Goal: Task Accomplishment & Management: Manage account settings

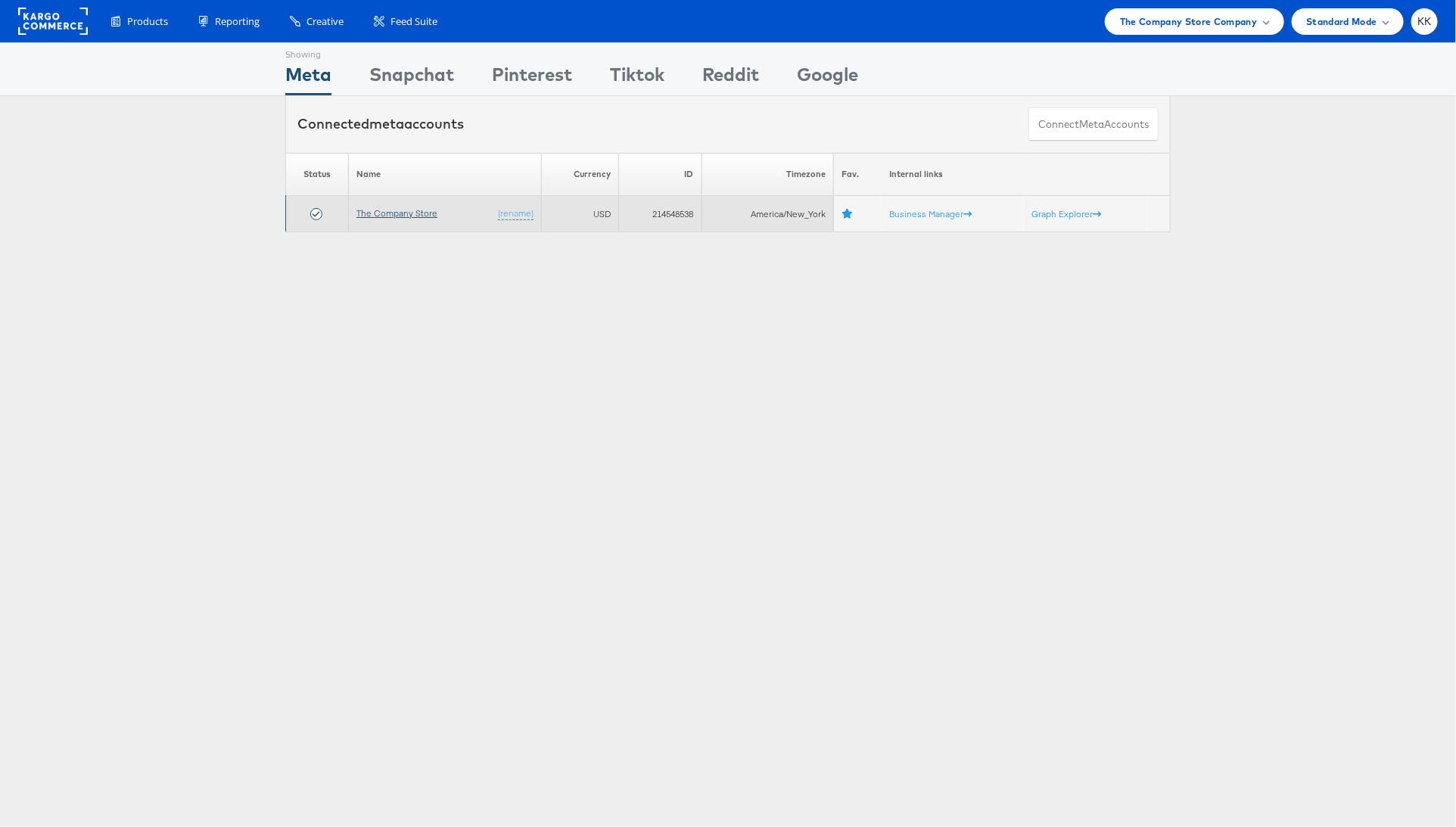
click at [409, 212] on link "The Company Store" at bounding box center [397, 212] width 81 height 12
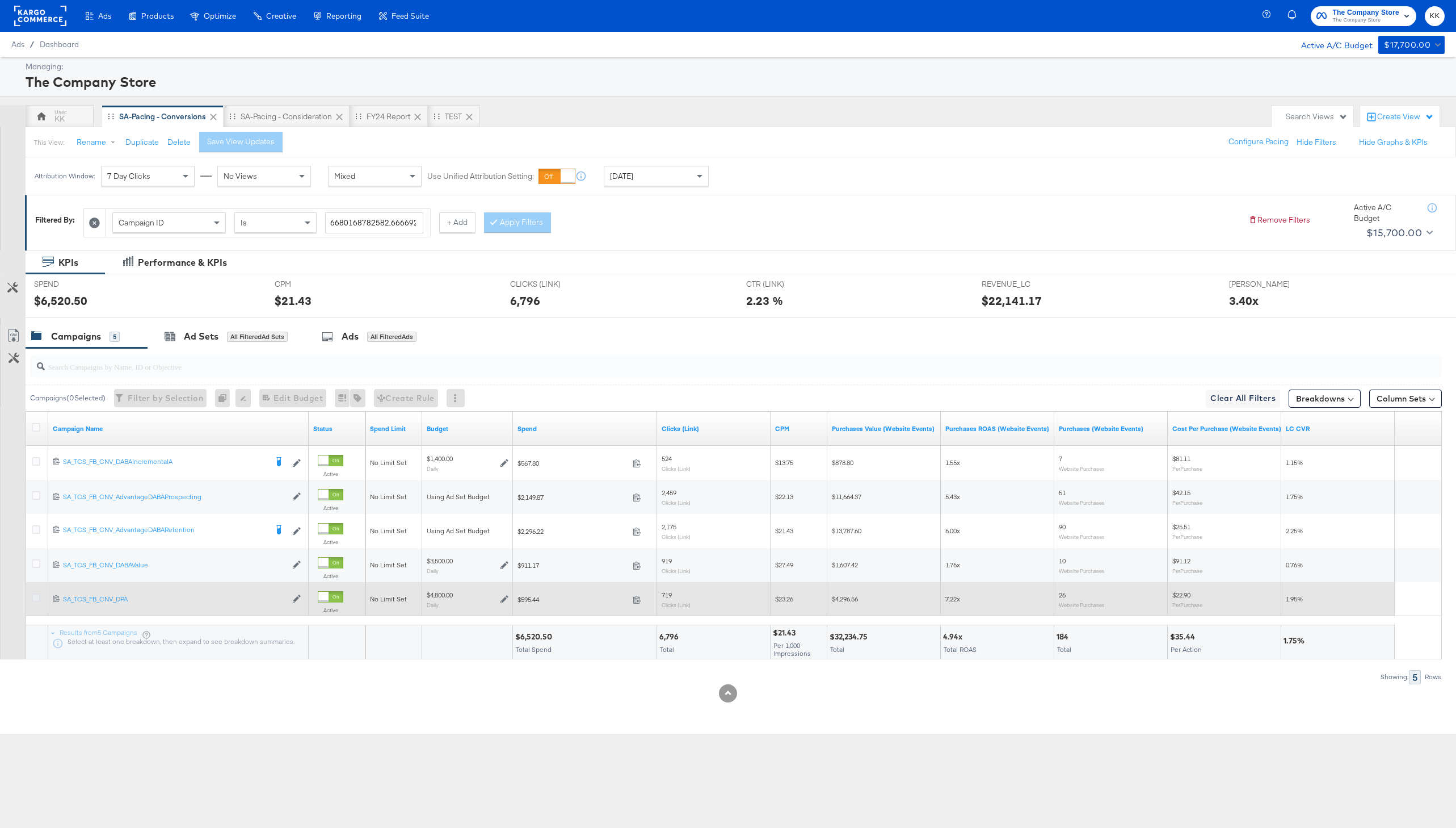
click at [33, 597] on icon at bounding box center [36, 597] width 9 height 9
click at [0, 0] on input "checkbox" at bounding box center [0, 0] width 0 height 0
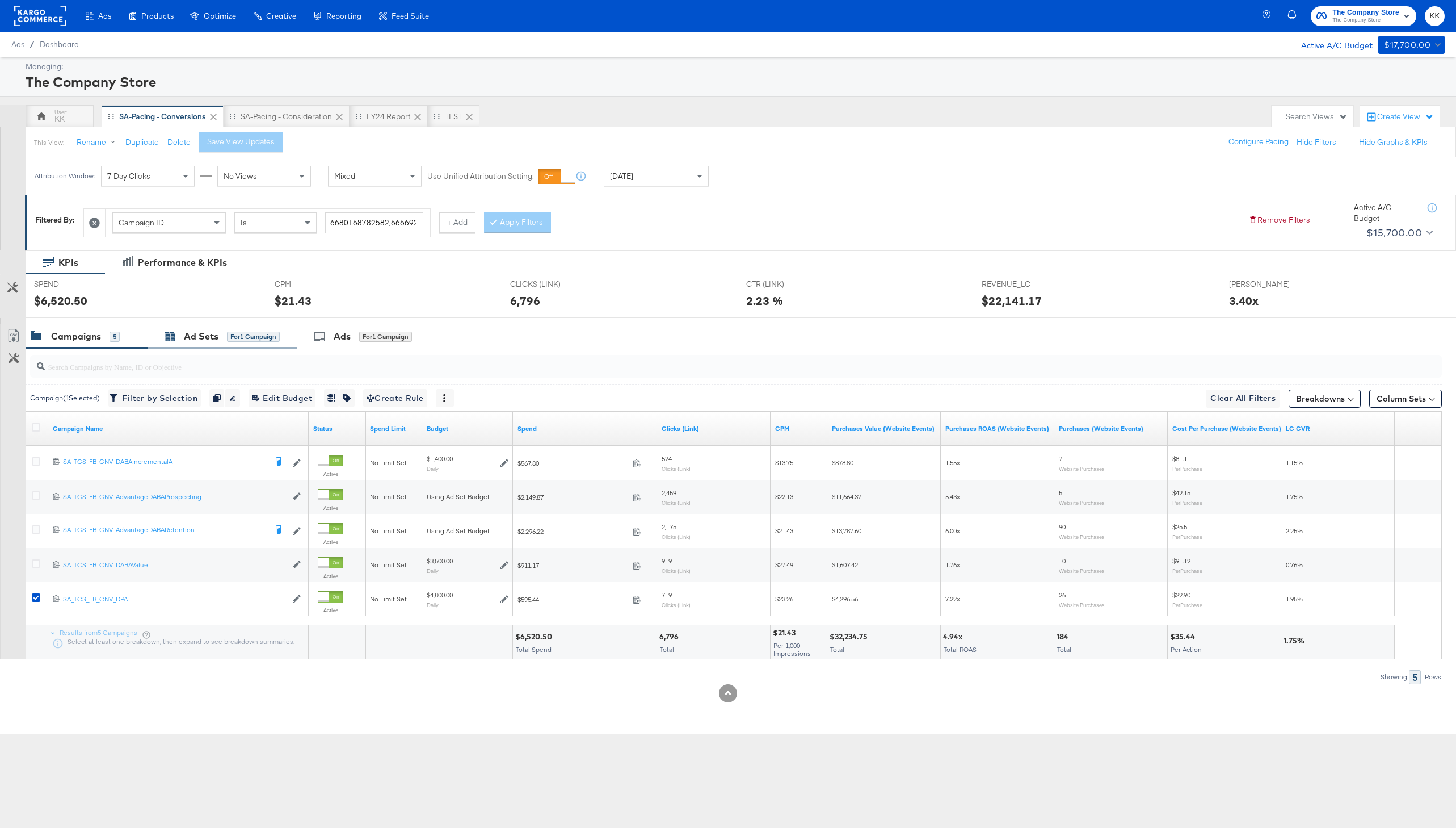
click at [240, 332] on div "for 1 Campaign" at bounding box center [254, 336] width 53 height 10
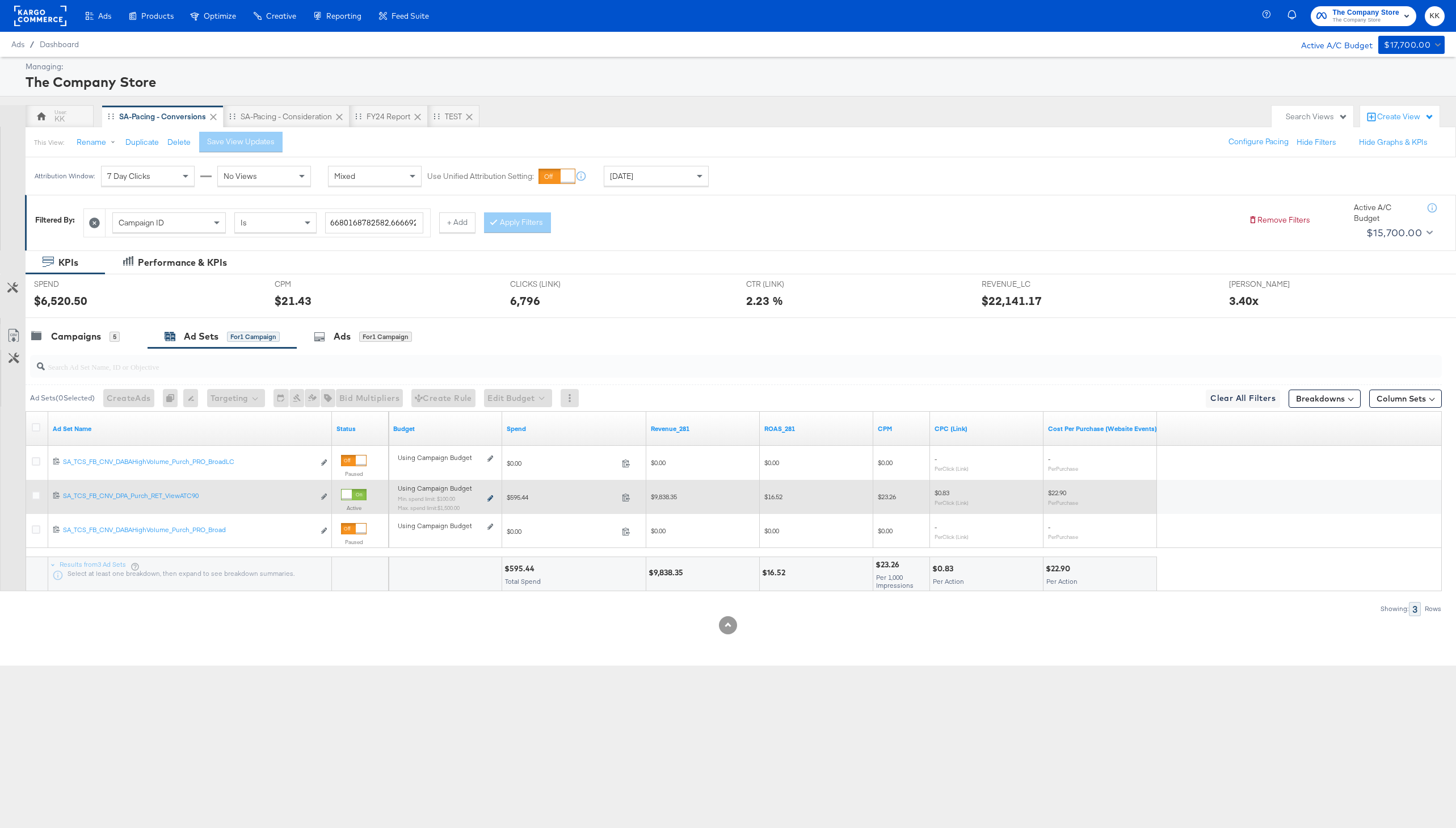
click at [489, 497] on icon at bounding box center [490, 498] width 5 height 6
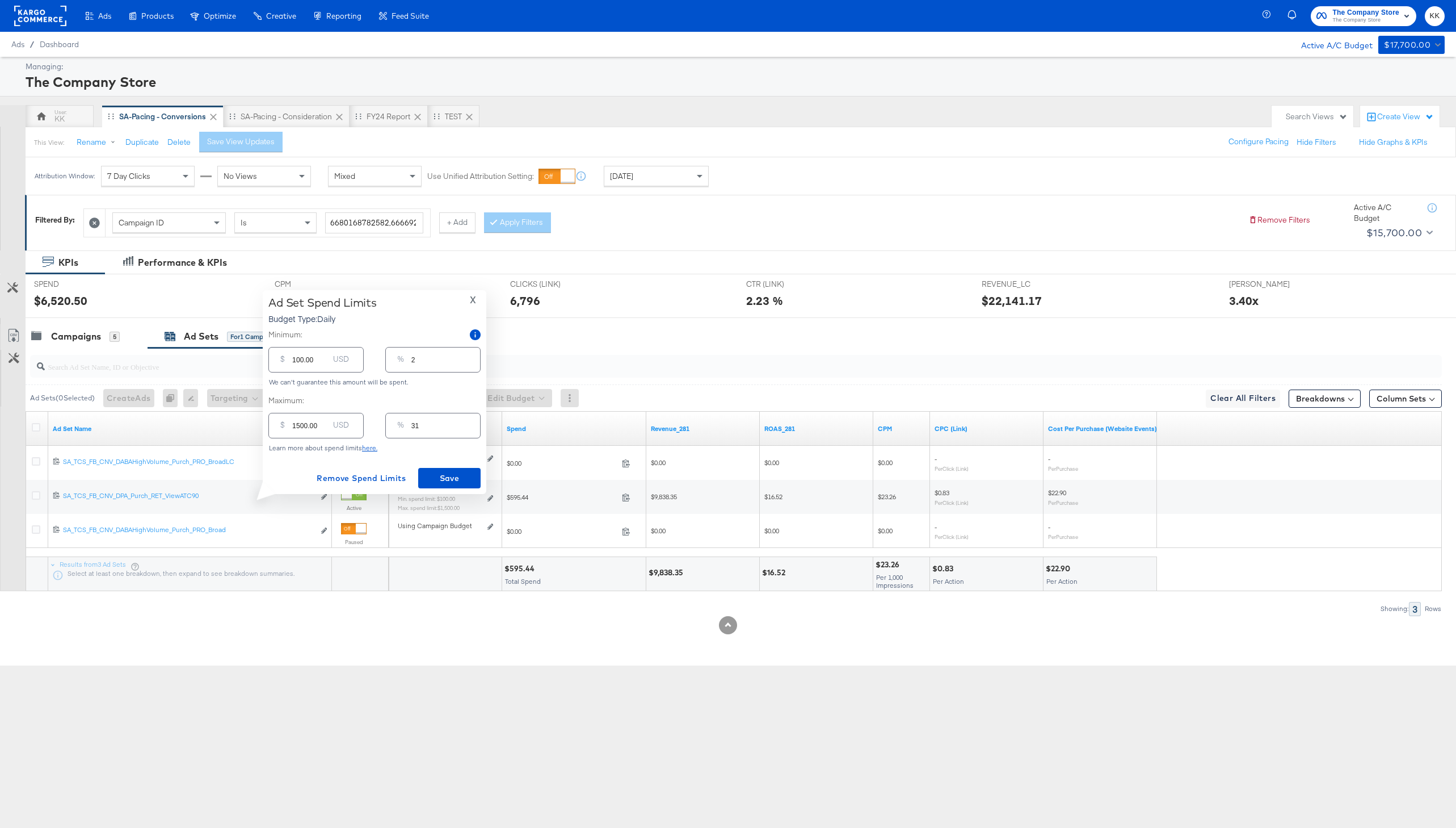
click at [301, 426] on input "1500.00" at bounding box center [310, 421] width 36 height 25
type input "100.00"
type input "2"
type input "1800.00"
type input "38"
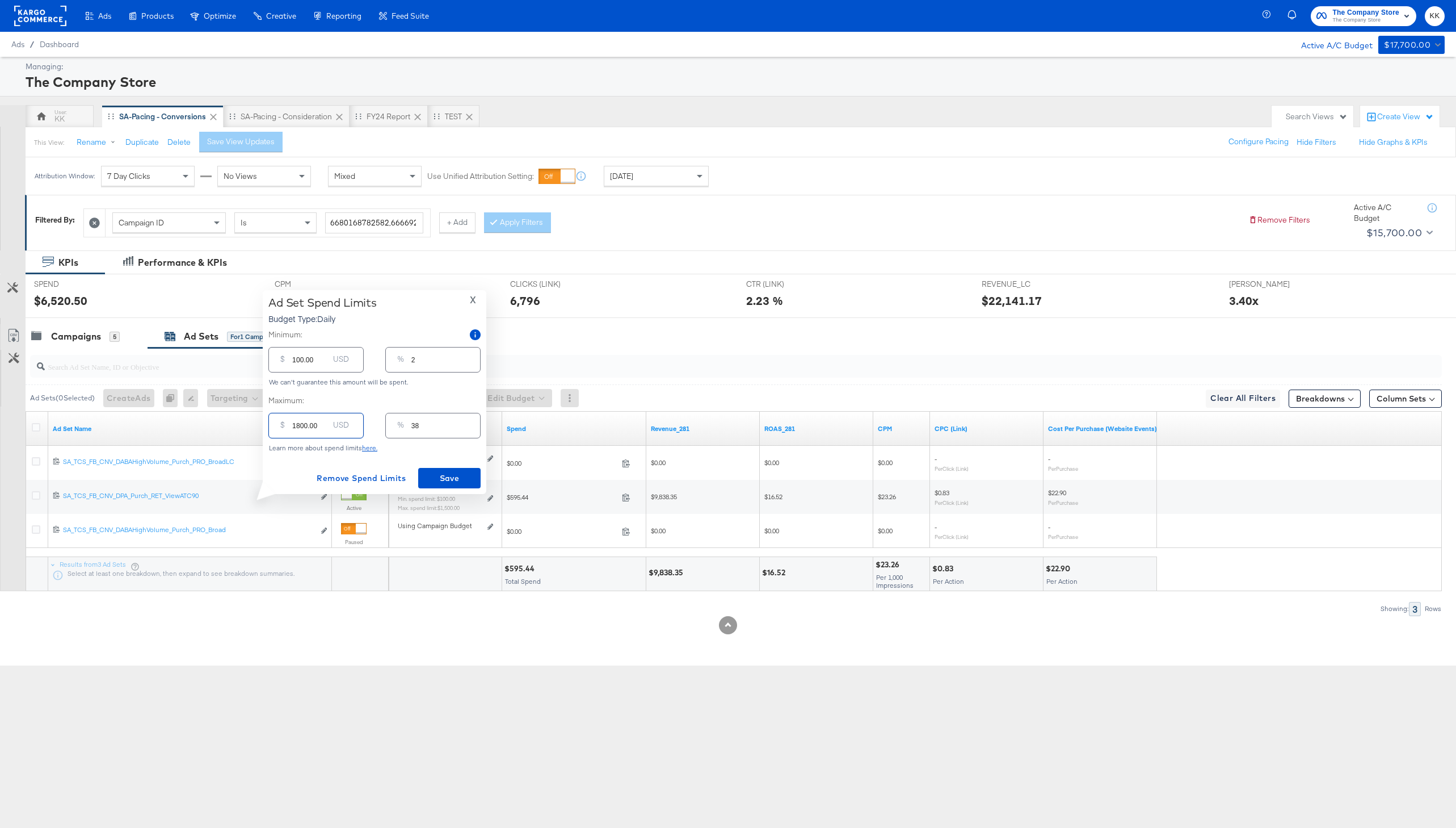
type input "1800.00"
drag, startPoint x: 296, startPoint y: 360, endPoint x: 296, endPoint y: 387, distance: 27.0
click at [296, 360] on input "100.00" at bounding box center [310, 355] width 36 height 25
type input "00.00"
type input "0"
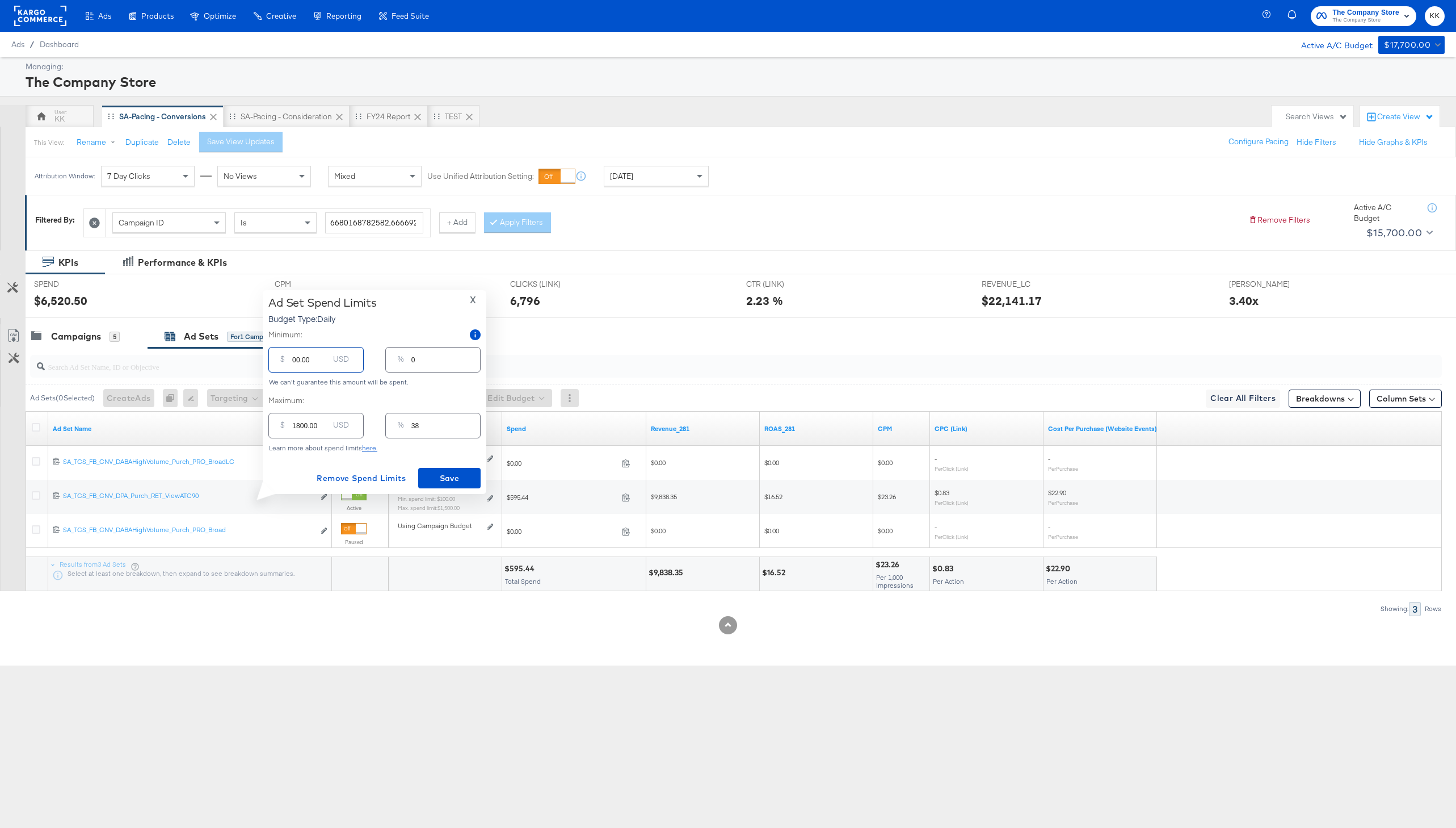
type input "500.00"
type input "10"
type input "500.00"
click at [439, 483] on span "Save" at bounding box center [449, 478] width 53 height 14
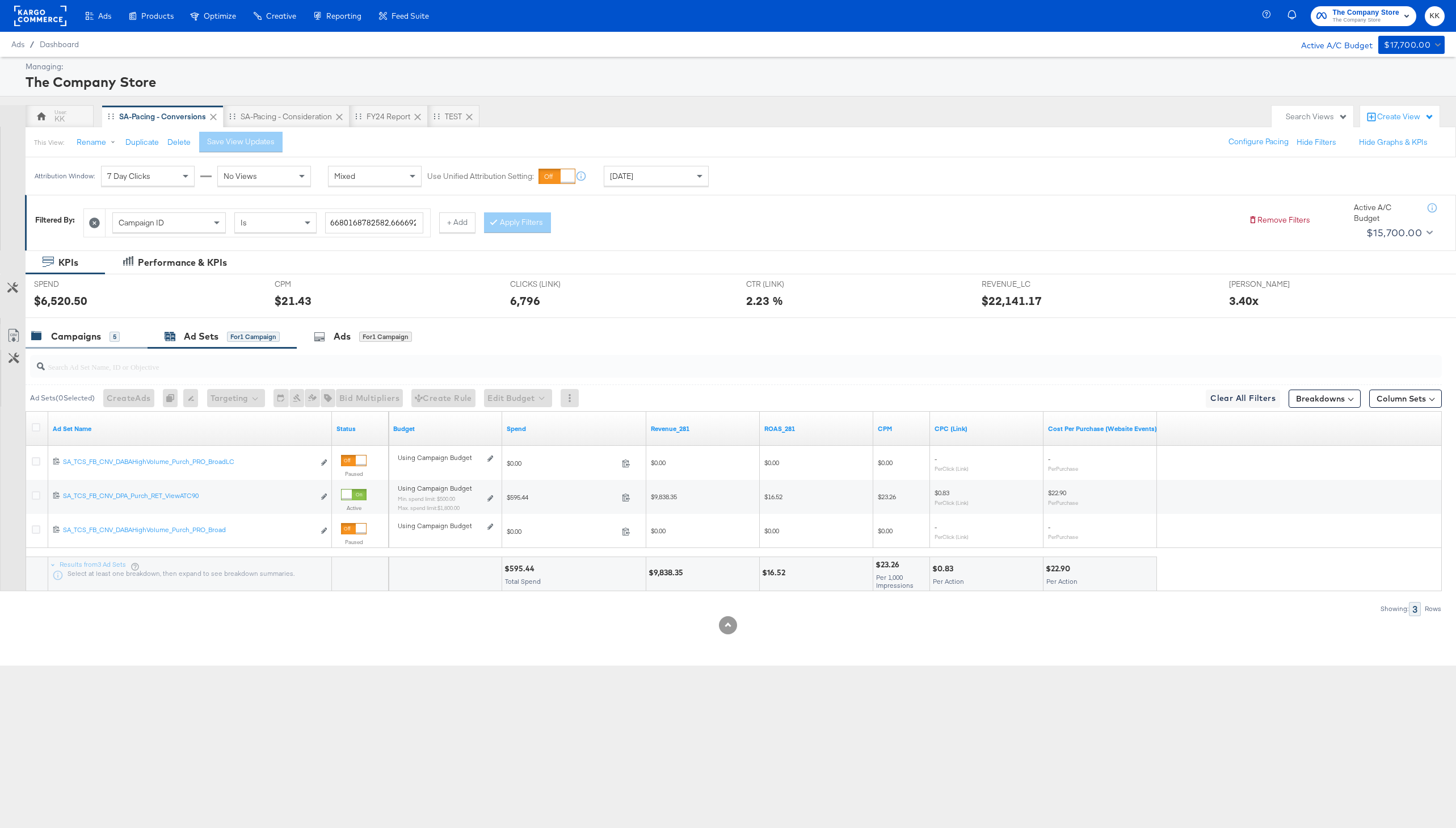
click at [82, 336] on div "Campaigns" at bounding box center [76, 336] width 50 height 13
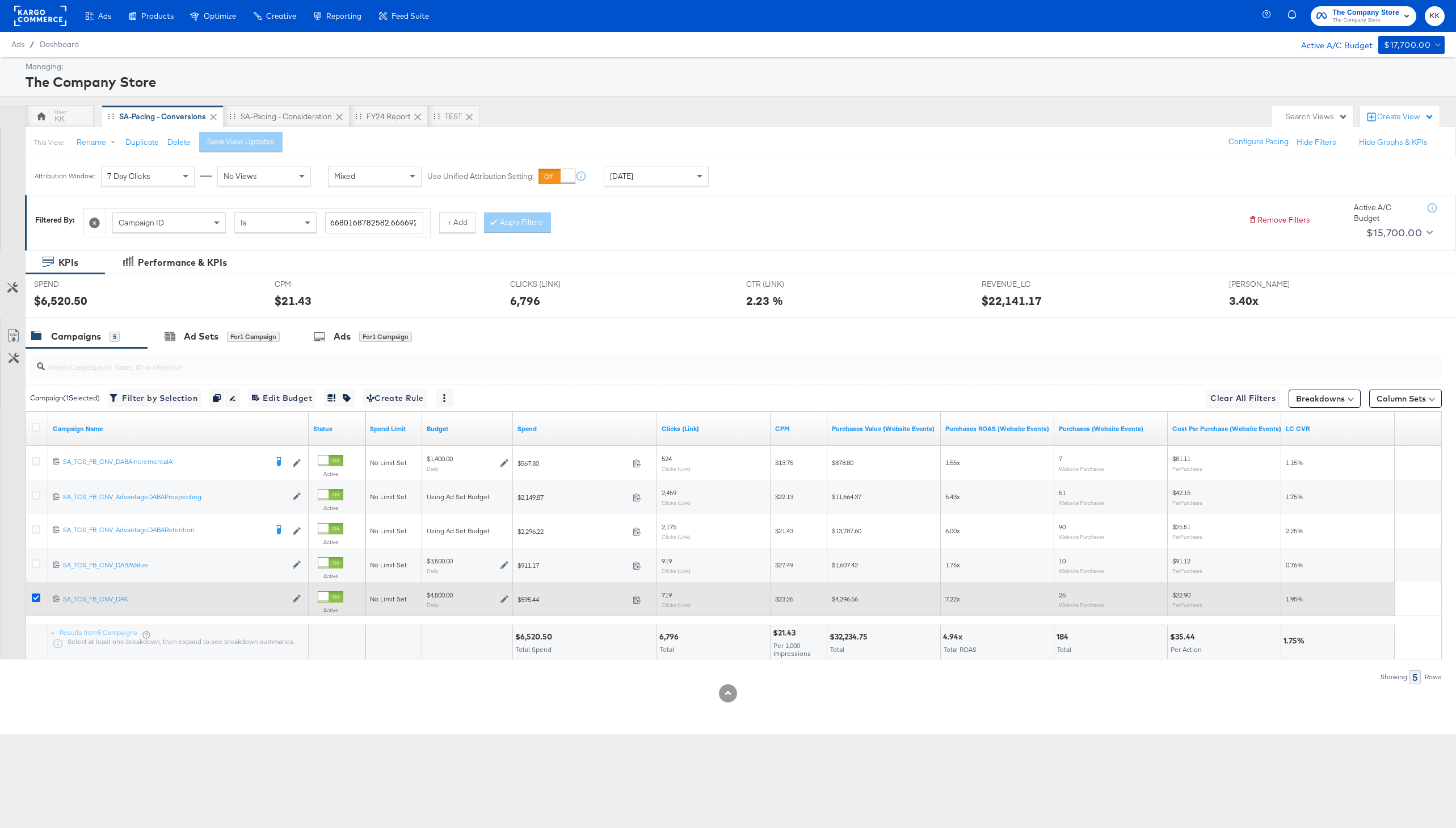
click at [36, 599] on icon at bounding box center [36, 597] width 9 height 9
click at [0, 0] on input "checkbox" at bounding box center [0, 0] width 0 height 0
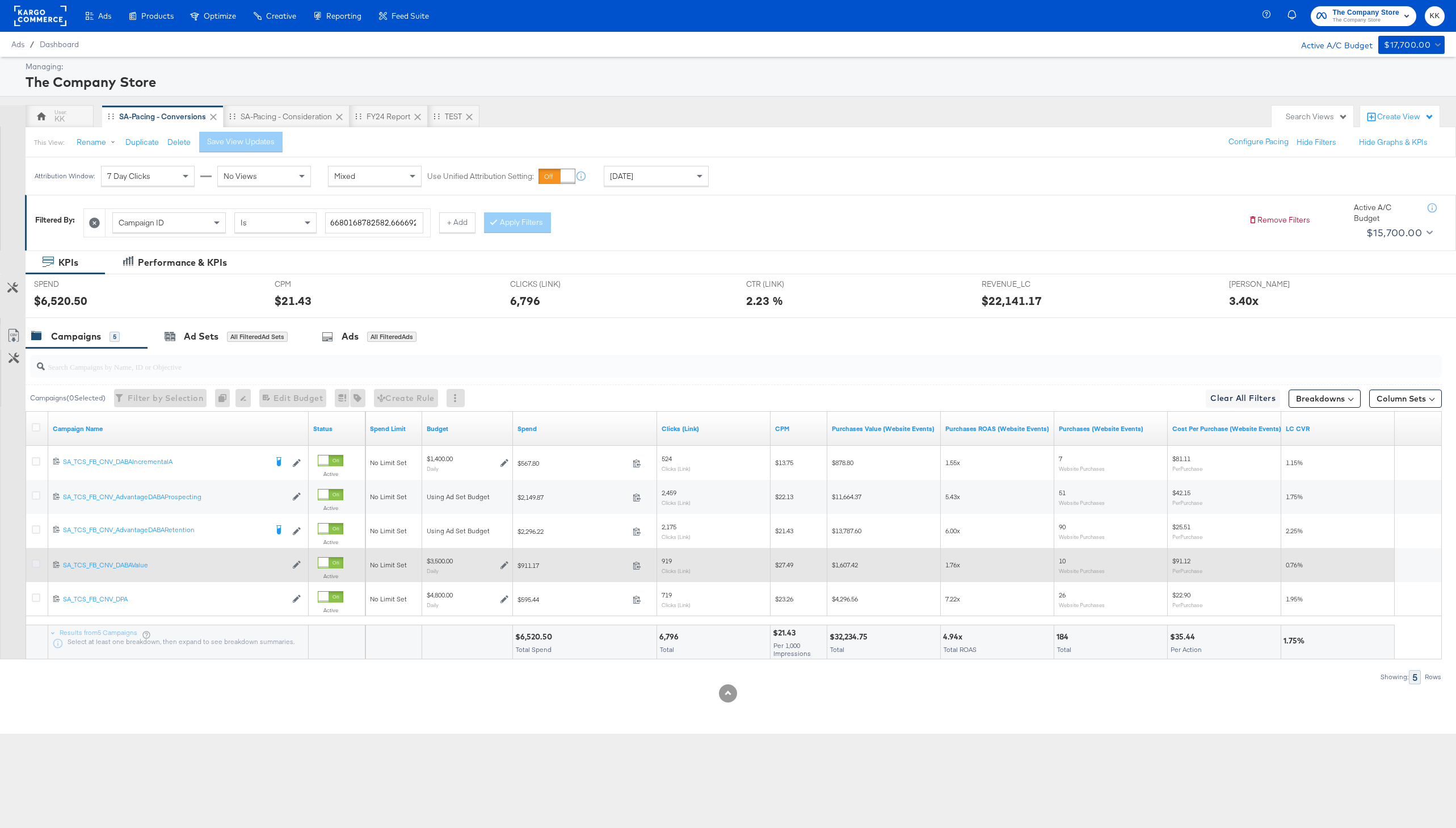
click at [36, 562] on icon at bounding box center [36, 563] width 9 height 9
click at [0, 0] on input "checkbox" at bounding box center [0, 0] width 0 height 0
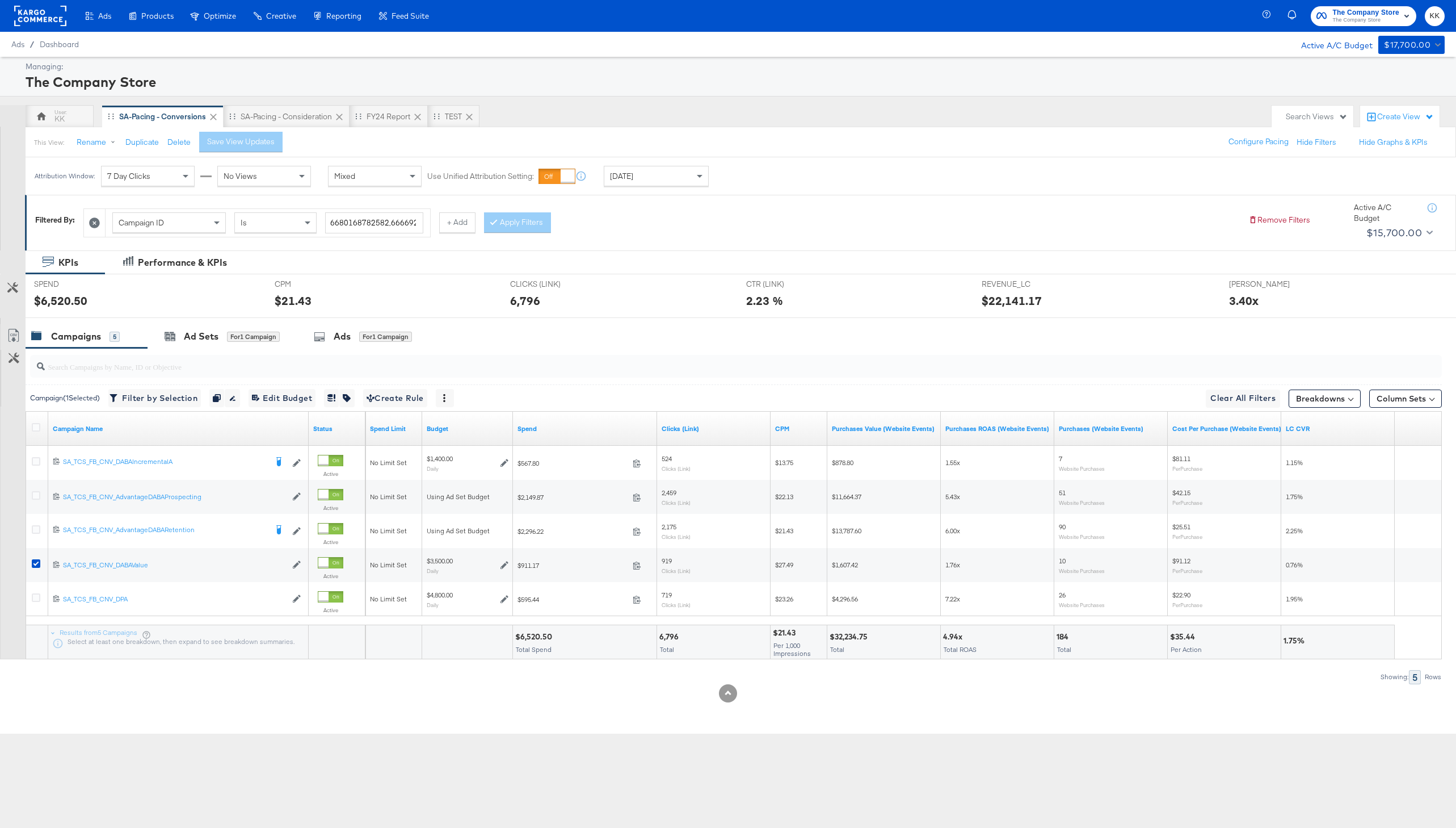
click at [231, 323] on div at bounding box center [728, 322] width 1456 height 9
click at [193, 340] on div "Ad Sets" at bounding box center [201, 336] width 35 height 13
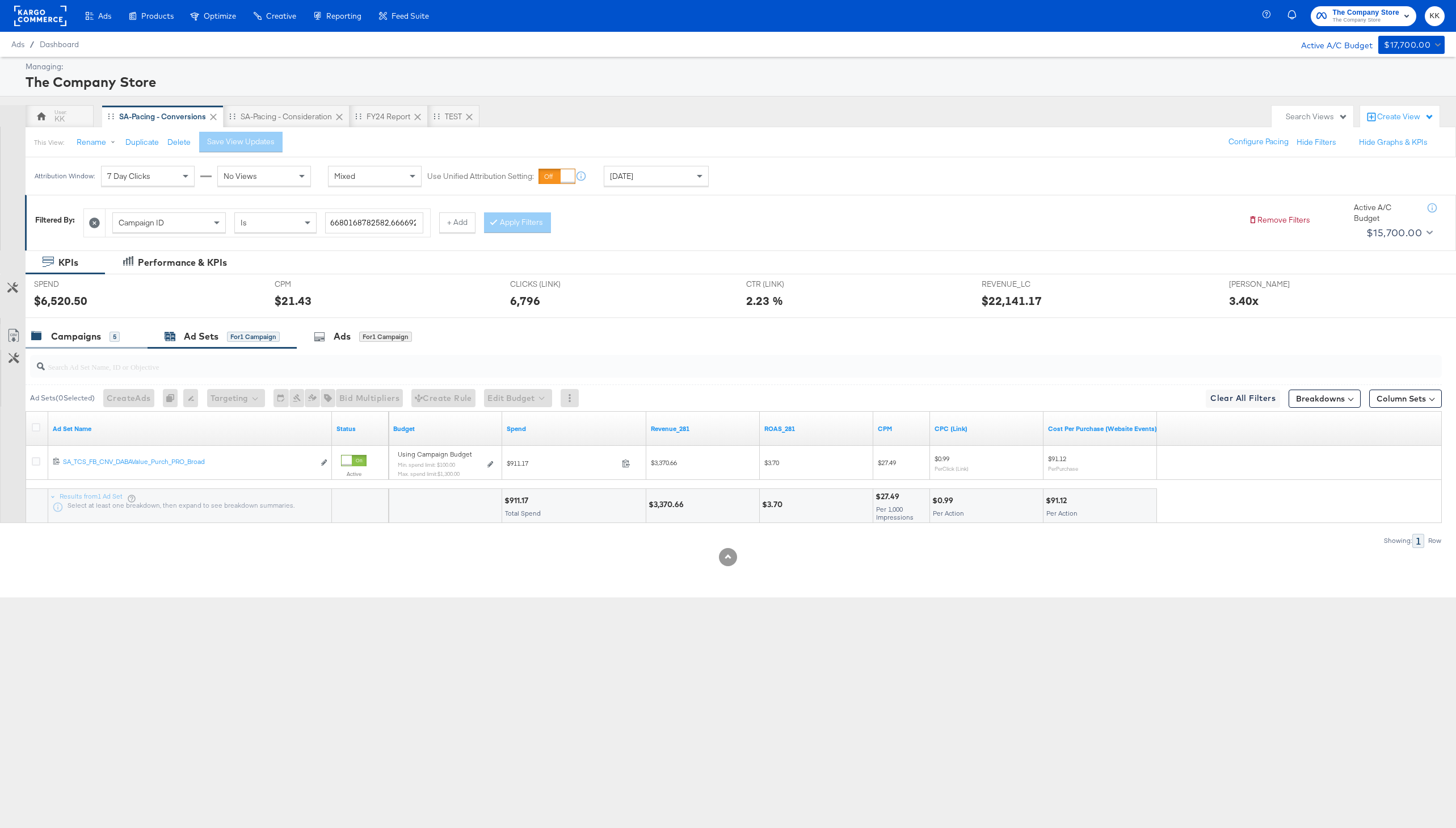
click at [79, 333] on div "Campaigns" at bounding box center [76, 336] width 50 height 13
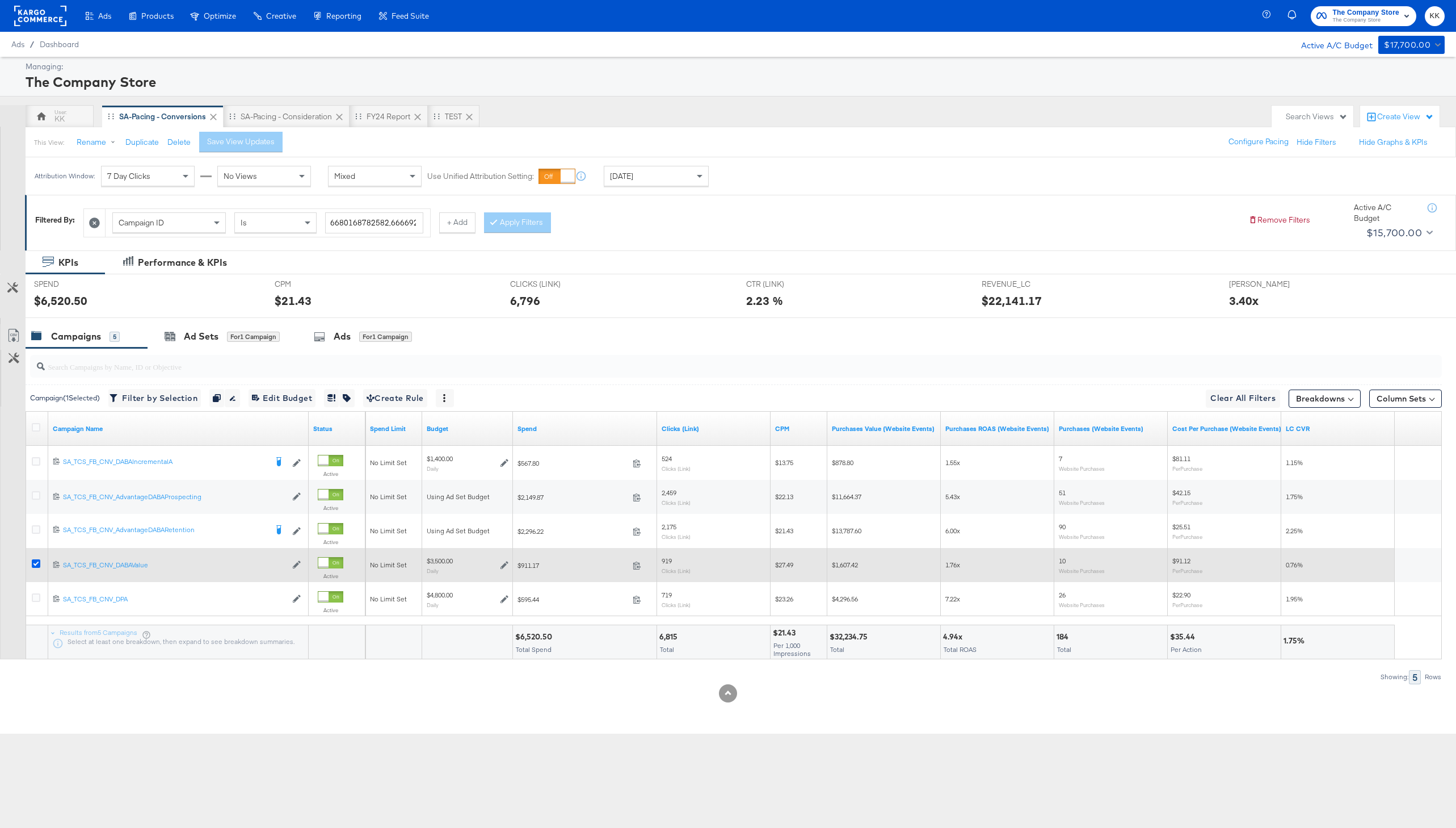
click at [35, 562] on icon at bounding box center [36, 563] width 9 height 9
click at [0, 0] on input "checkbox" at bounding box center [0, 0] width 0 height 0
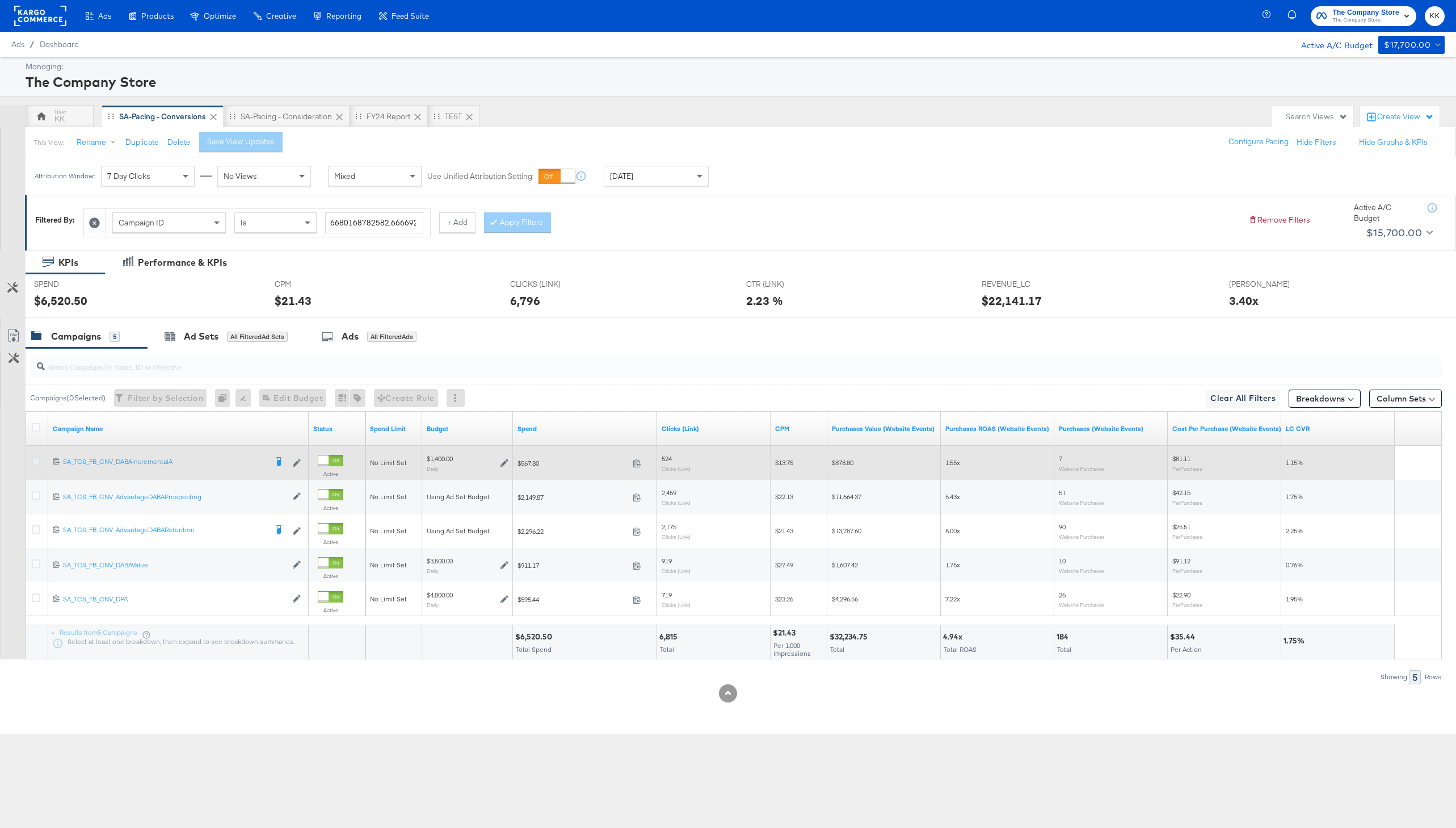
click at [37, 465] on icon at bounding box center [36, 461] width 9 height 9
click at [0, 0] on input "checkbox" at bounding box center [0, 0] width 0 height 0
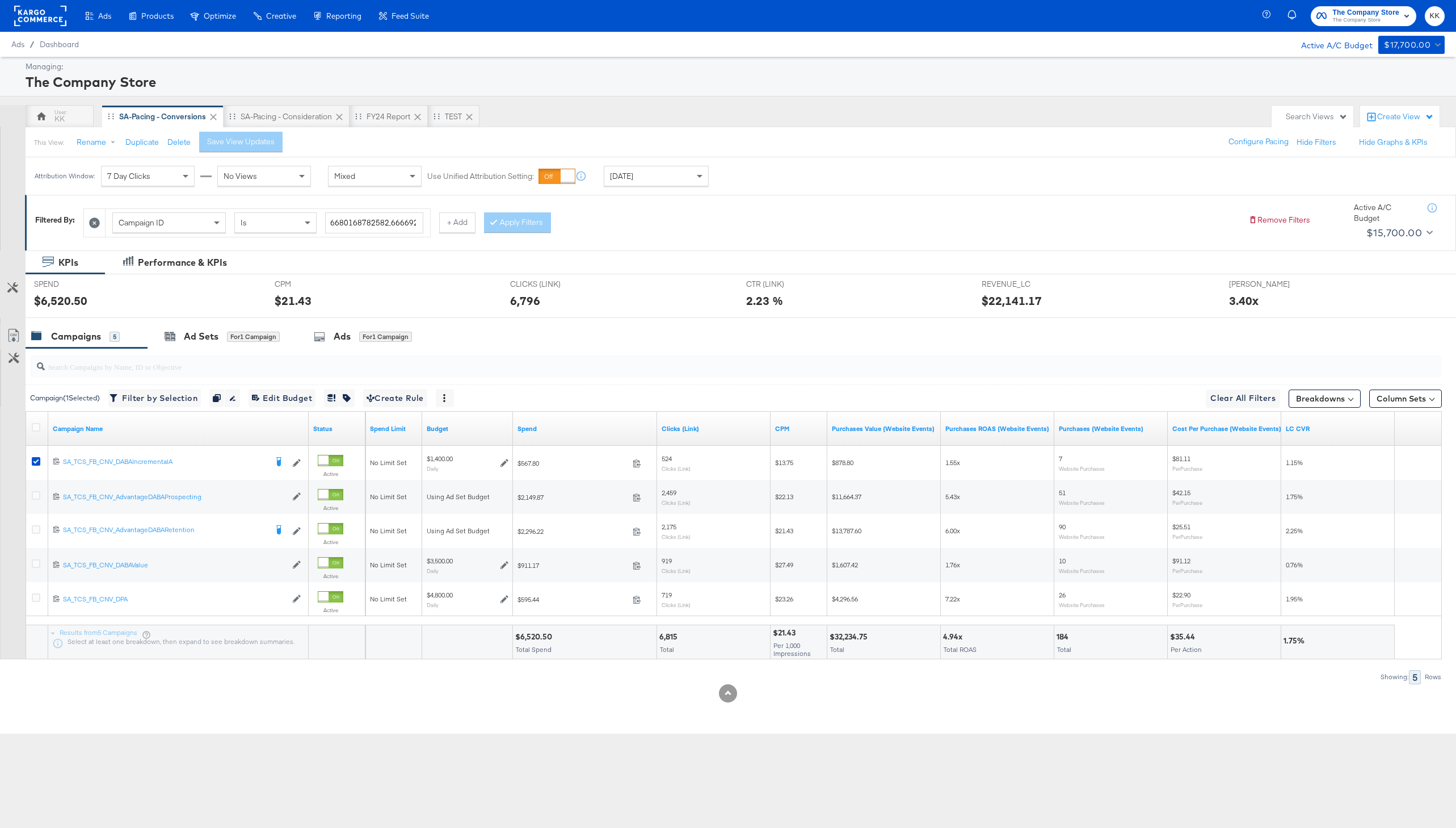
click at [199, 362] on input "search" at bounding box center [677, 362] width 1265 height 22
click at [225, 332] on div "Ad Sets for 1 Campaign" at bounding box center [222, 336] width 115 height 13
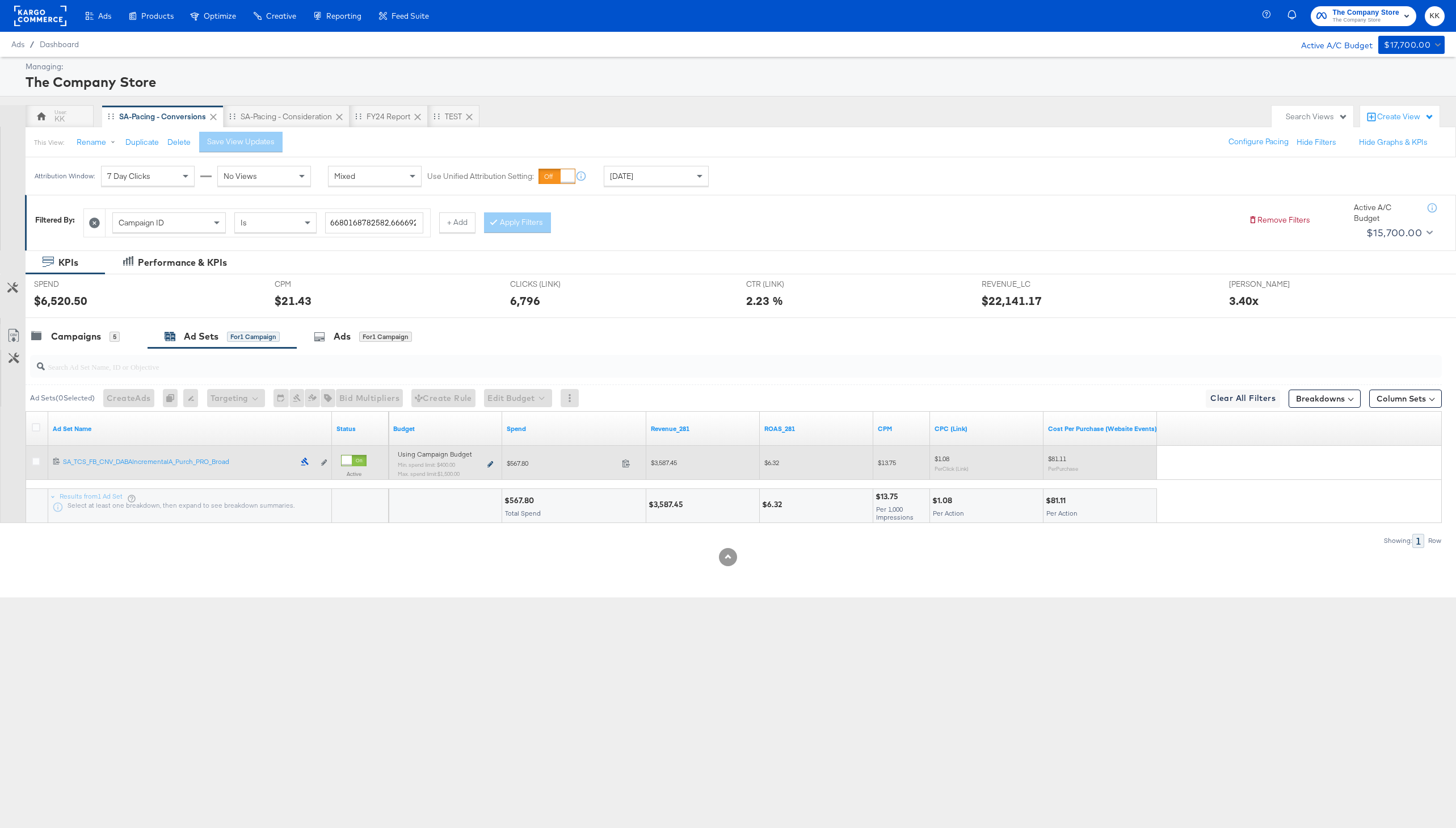
click at [488, 463] on icon at bounding box center [490, 464] width 5 height 6
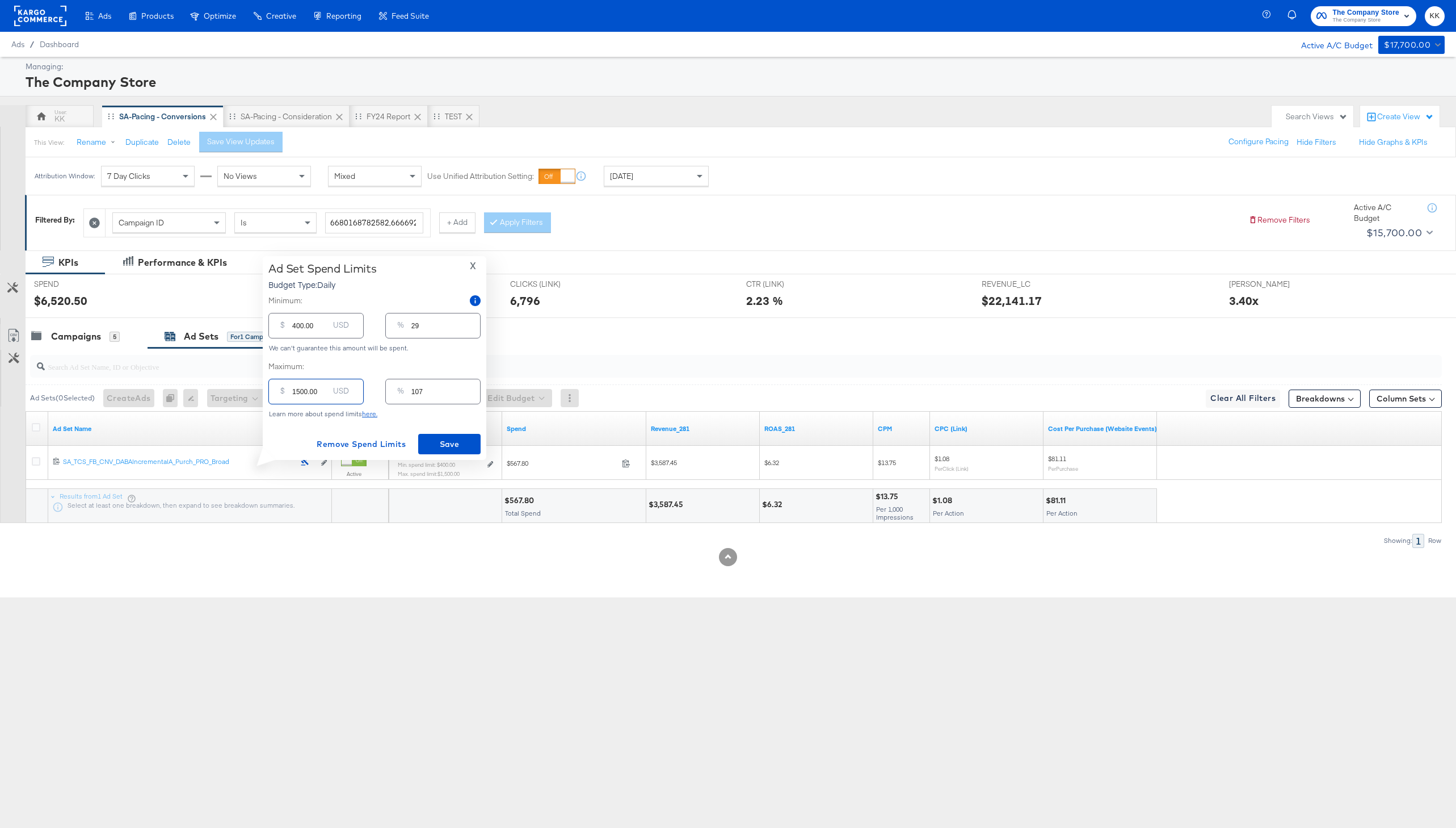
click at [302, 393] on input "1500.00" at bounding box center [310, 387] width 36 height 25
type input "100.00"
type input "7"
type input "1700.00"
type input "121"
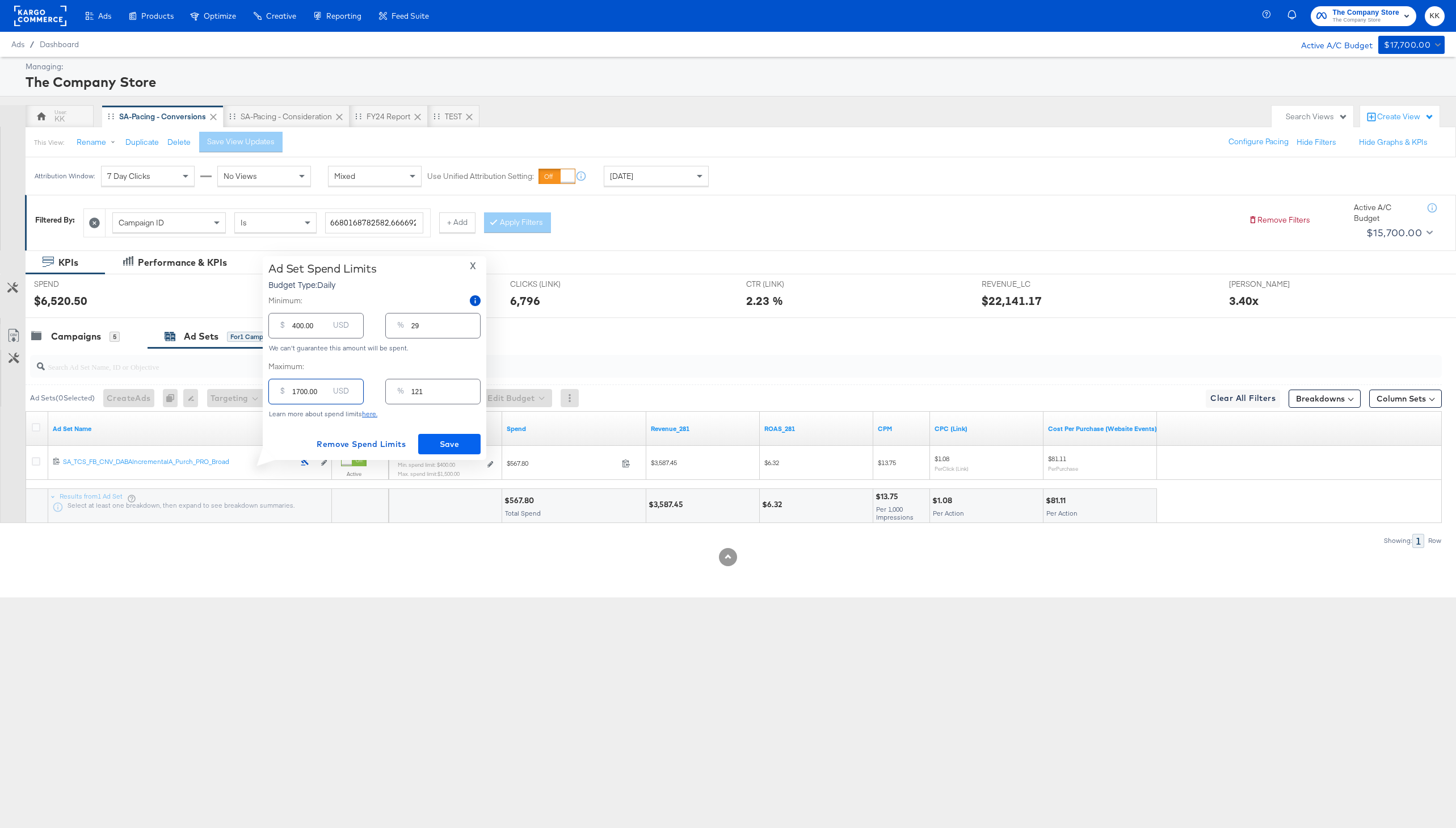
type input "1700.00"
click at [435, 439] on span "Save" at bounding box center [449, 444] width 53 height 14
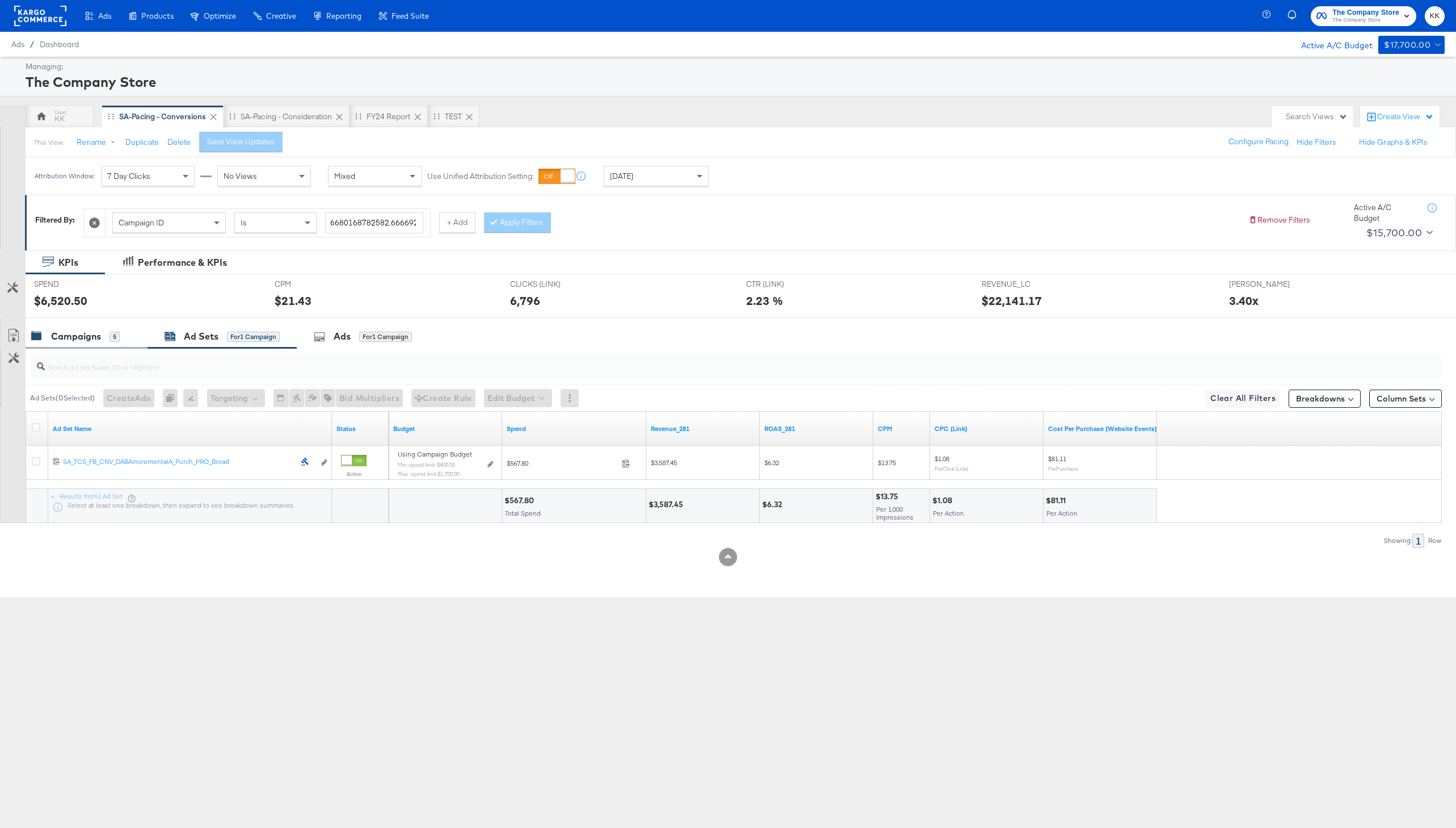
click at [61, 329] on div "Campaigns 5" at bounding box center [86, 336] width 122 height 25
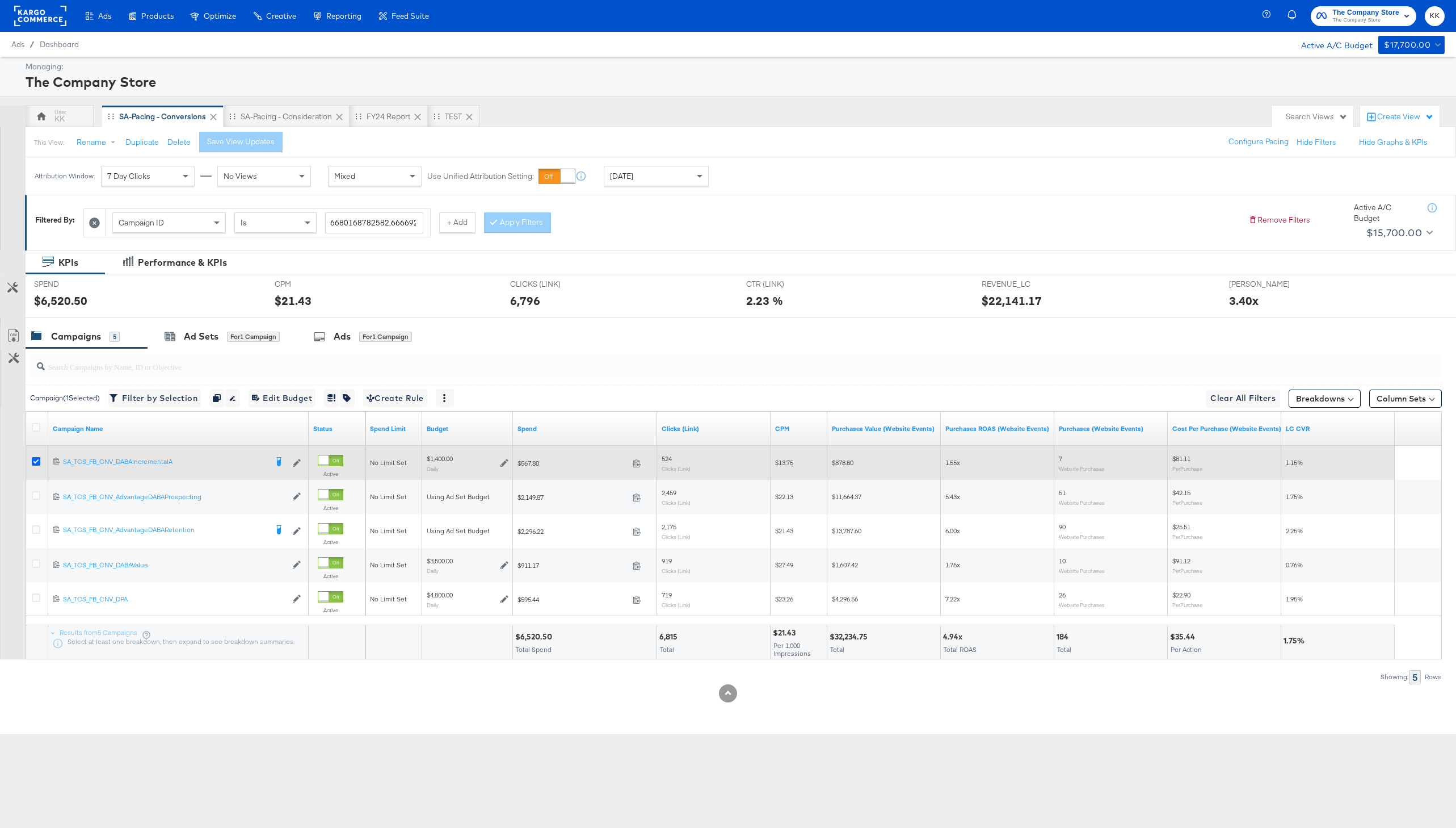
click at [34, 461] on icon at bounding box center [36, 461] width 9 height 9
click at [0, 0] on input "checkbox" at bounding box center [0, 0] width 0 height 0
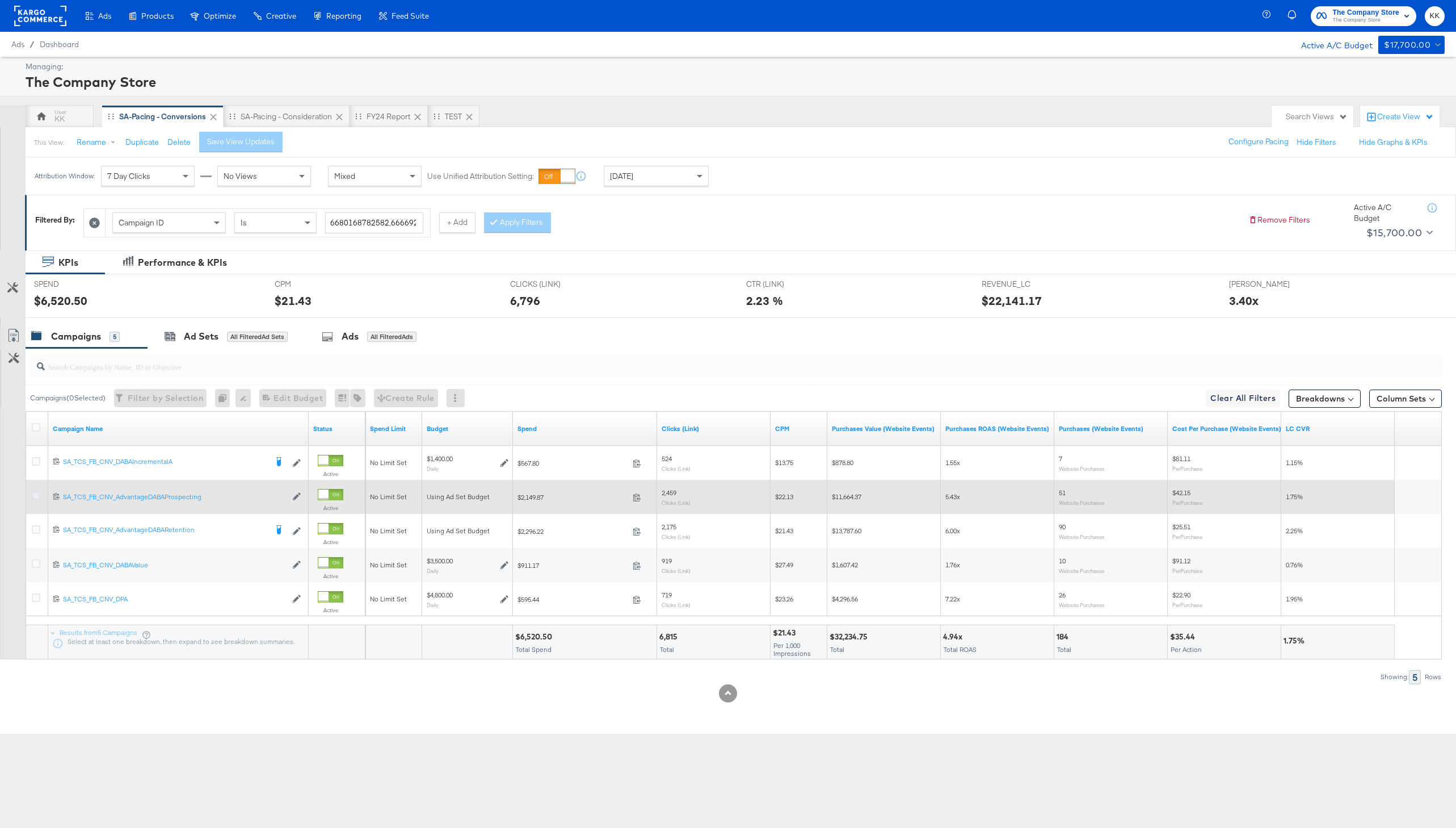
click at [34, 496] on icon at bounding box center [36, 495] width 9 height 9
click at [0, 0] on input "checkbox" at bounding box center [0, 0] width 0 height 0
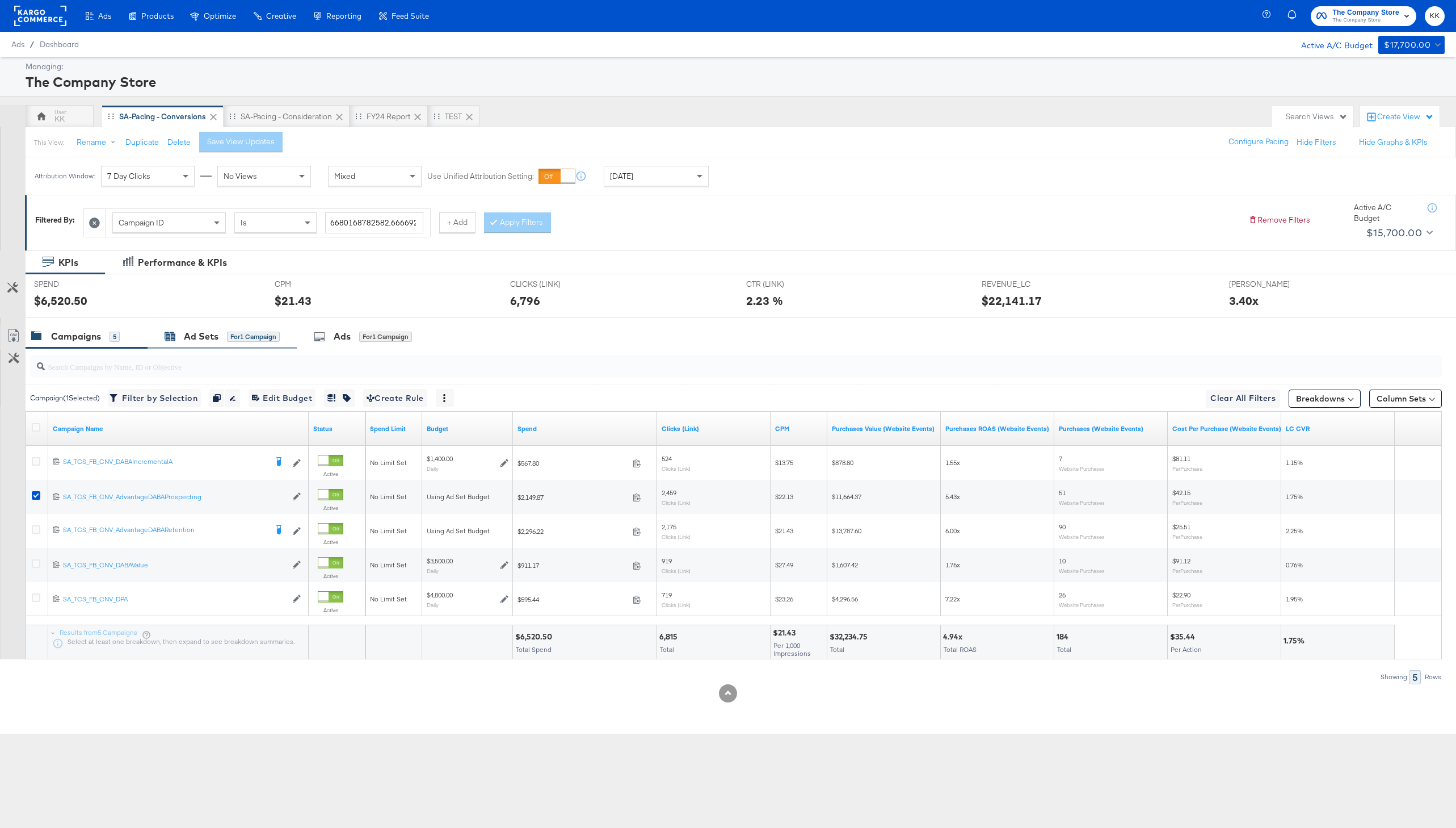
click at [228, 332] on div "for 1 Campaign" at bounding box center [254, 336] width 53 height 10
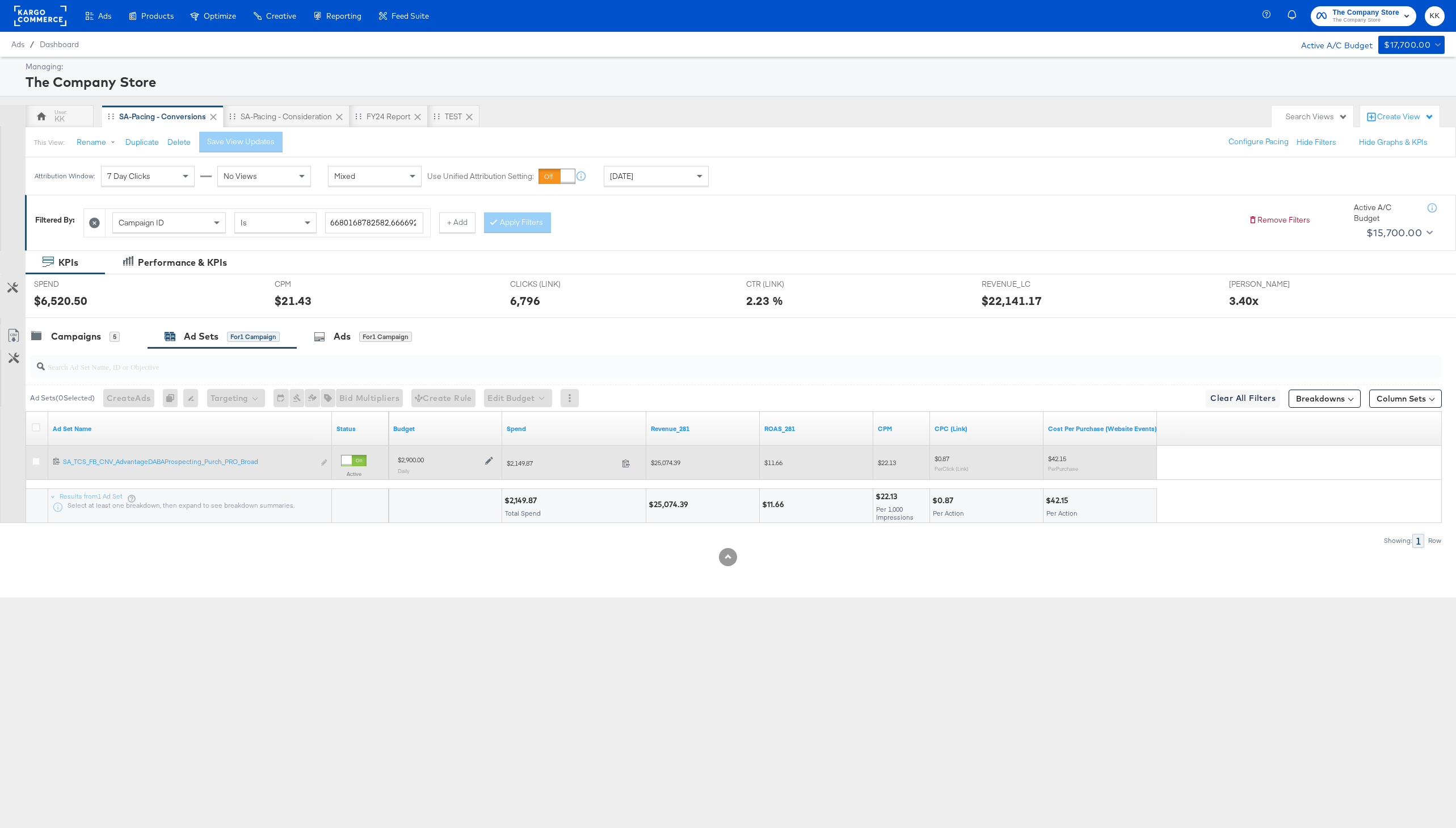
click at [488, 458] on icon at bounding box center [489, 460] width 8 height 8
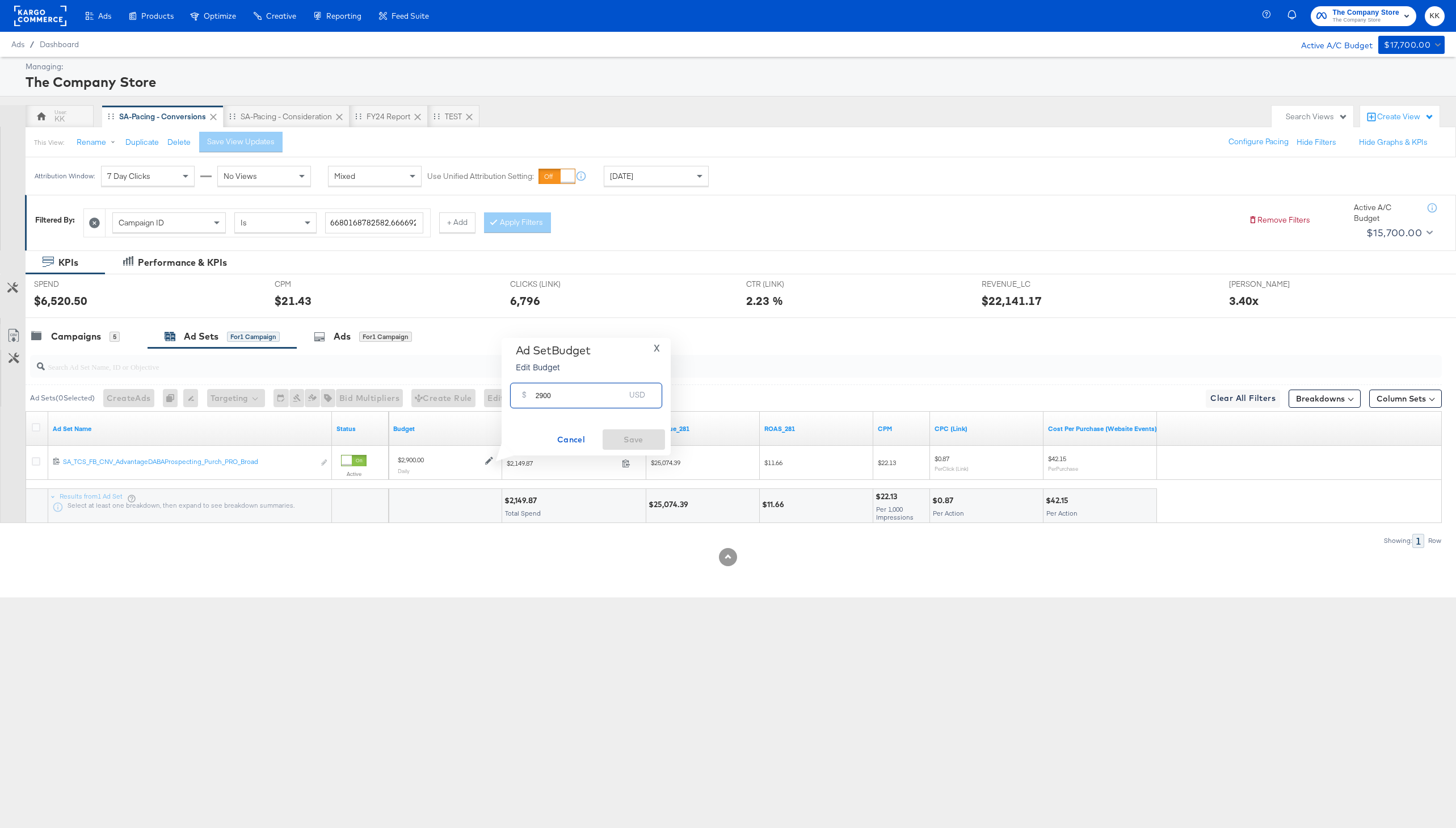
drag, startPoint x: 544, startPoint y: 396, endPoint x: 523, endPoint y: 396, distance: 21.0
click at [523, 396] on div "$ 2900 USD" at bounding box center [586, 396] width 152 height 26
type input "3400"
click at [650, 447] on button "Save" at bounding box center [634, 439] width 63 height 20
click at [97, 336] on div "Campaigns" at bounding box center [76, 336] width 50 height 13
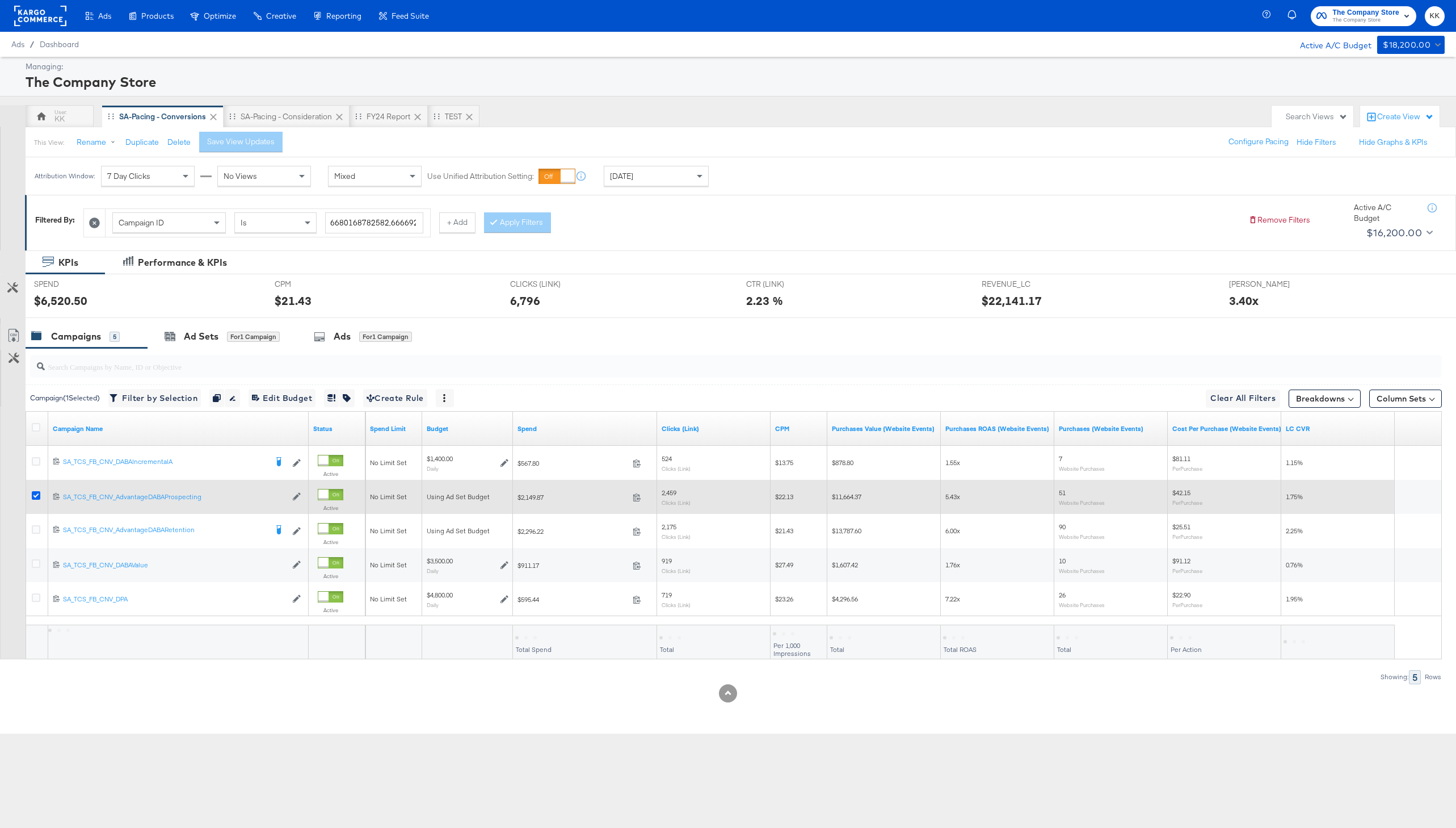
click at [34, 497] on icon at bounding box center [36, 495] width 9 height 9
click at [0, 0] on input "checkbox" at bounding box center [0, 0] width 0 height 0
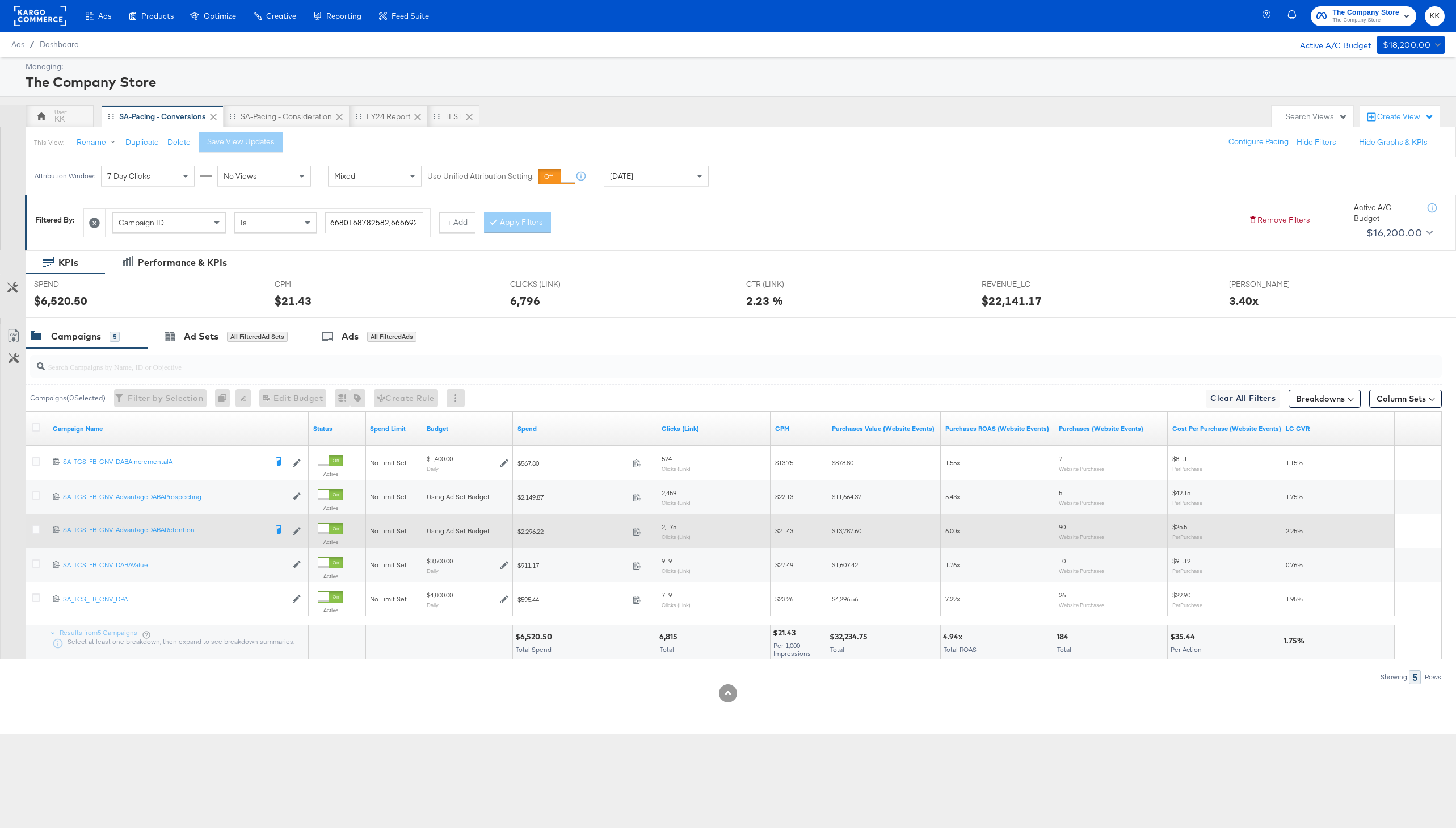
click at [34, 538] on div at bounding box center [37, 531] width 21 height 20
click at [34, 530] on icon at bounding box center [36, 529] width 9 height 9
click at [0, 0] on input "checkbox" at bounding box center [0, 0] width 0 height 0
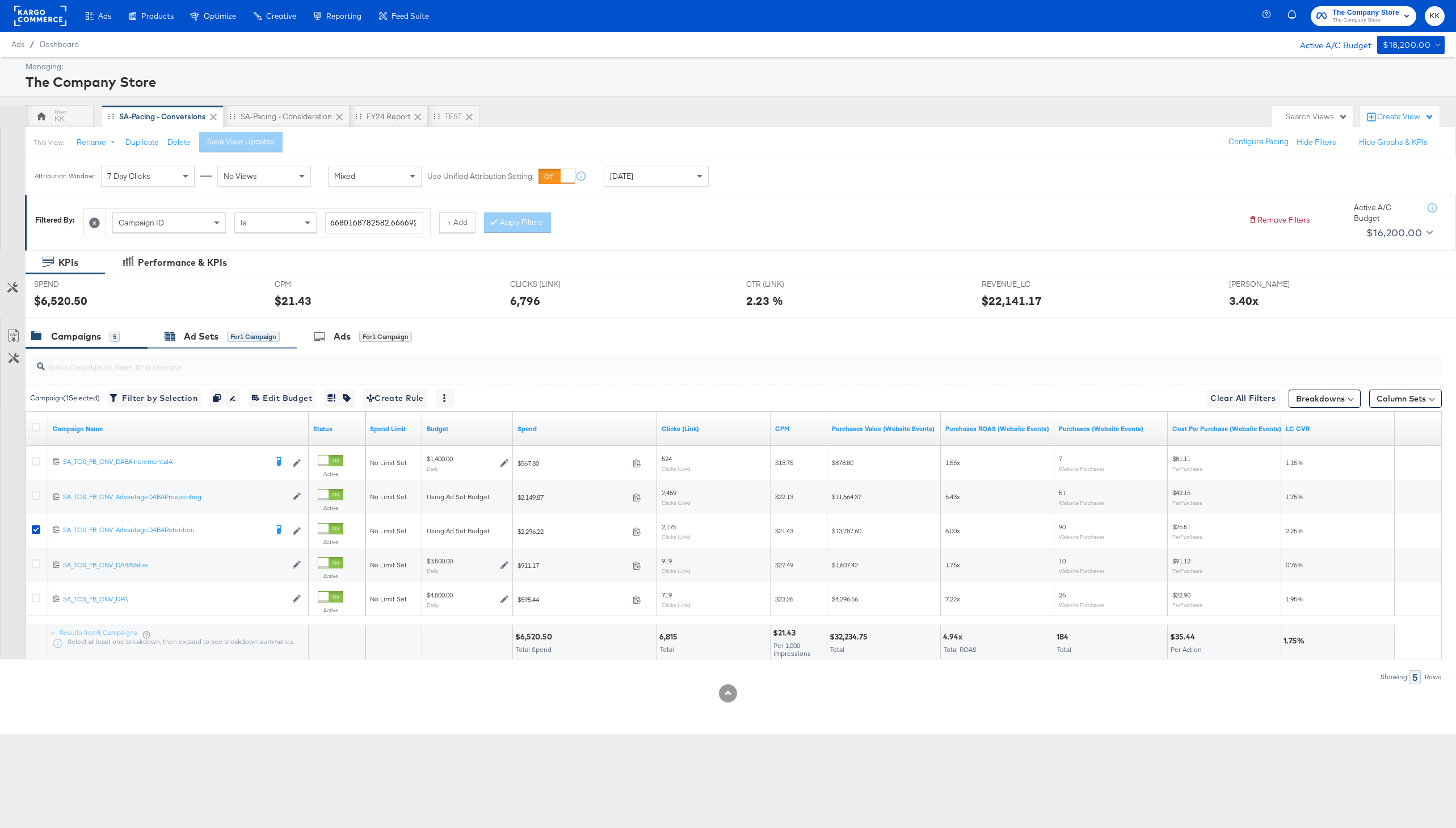
click at [211, 336] on div "Ad Sets" at bounding box center [201, 336] width 35 height 13
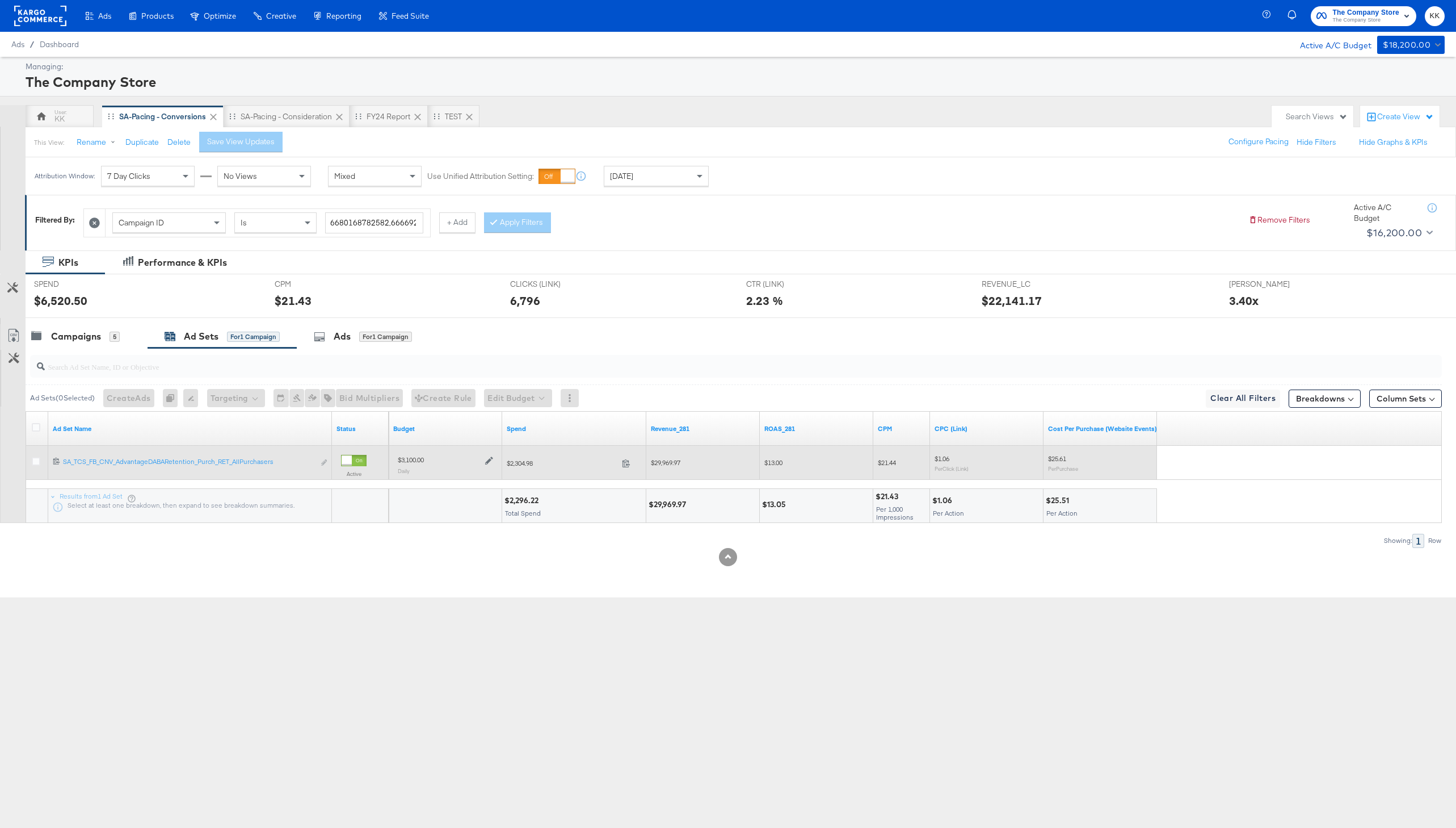
click at [490, 458] on icon at bounding box center [489, 460] width 8 height 8
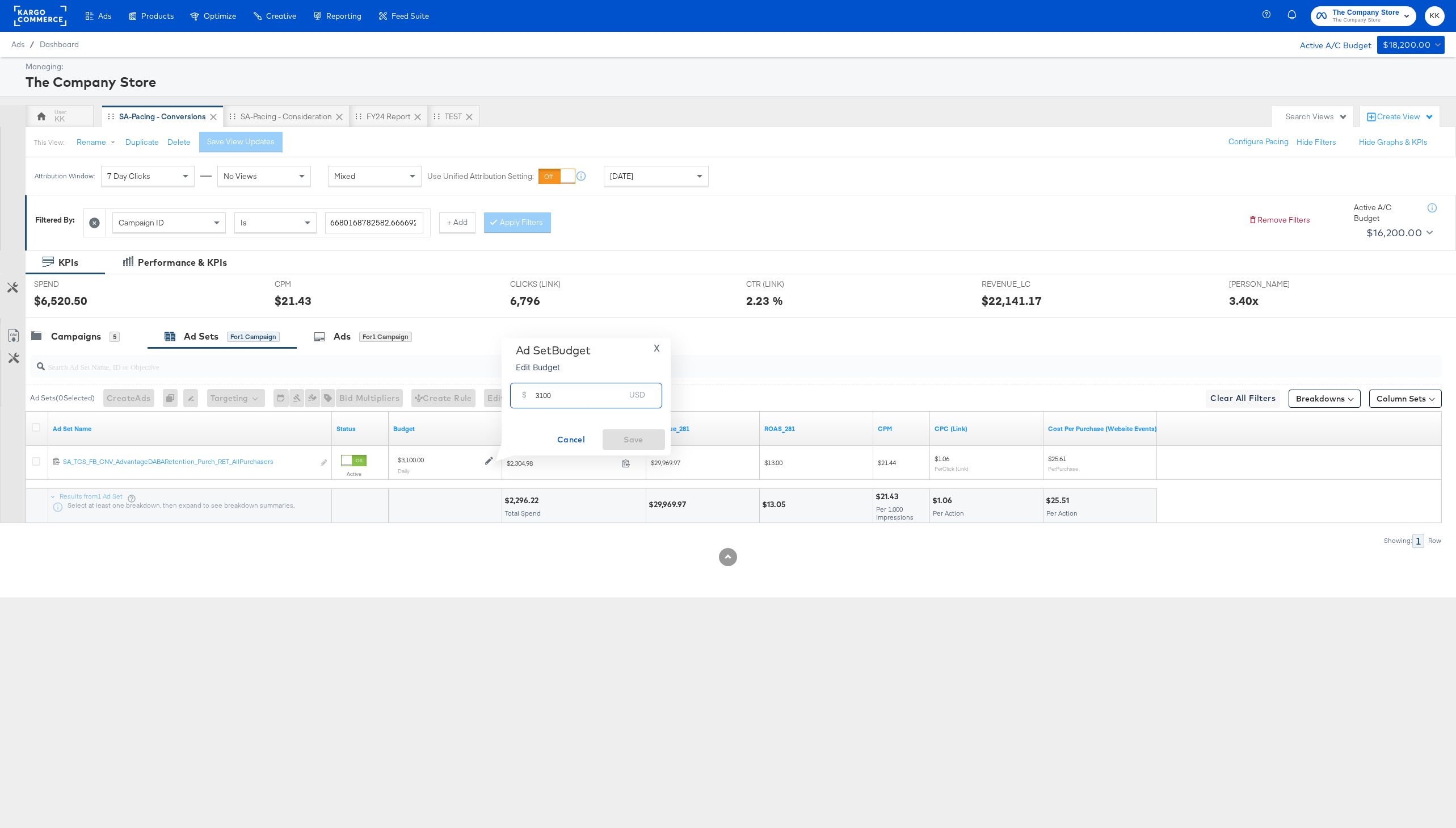
click at [543, 392] on input "3100" at bounding box center [581, 391] width 90 height 25
type input "3600"
click at [630, 443] on span "Save" at bounding box center [634, 439] width 53 height 14
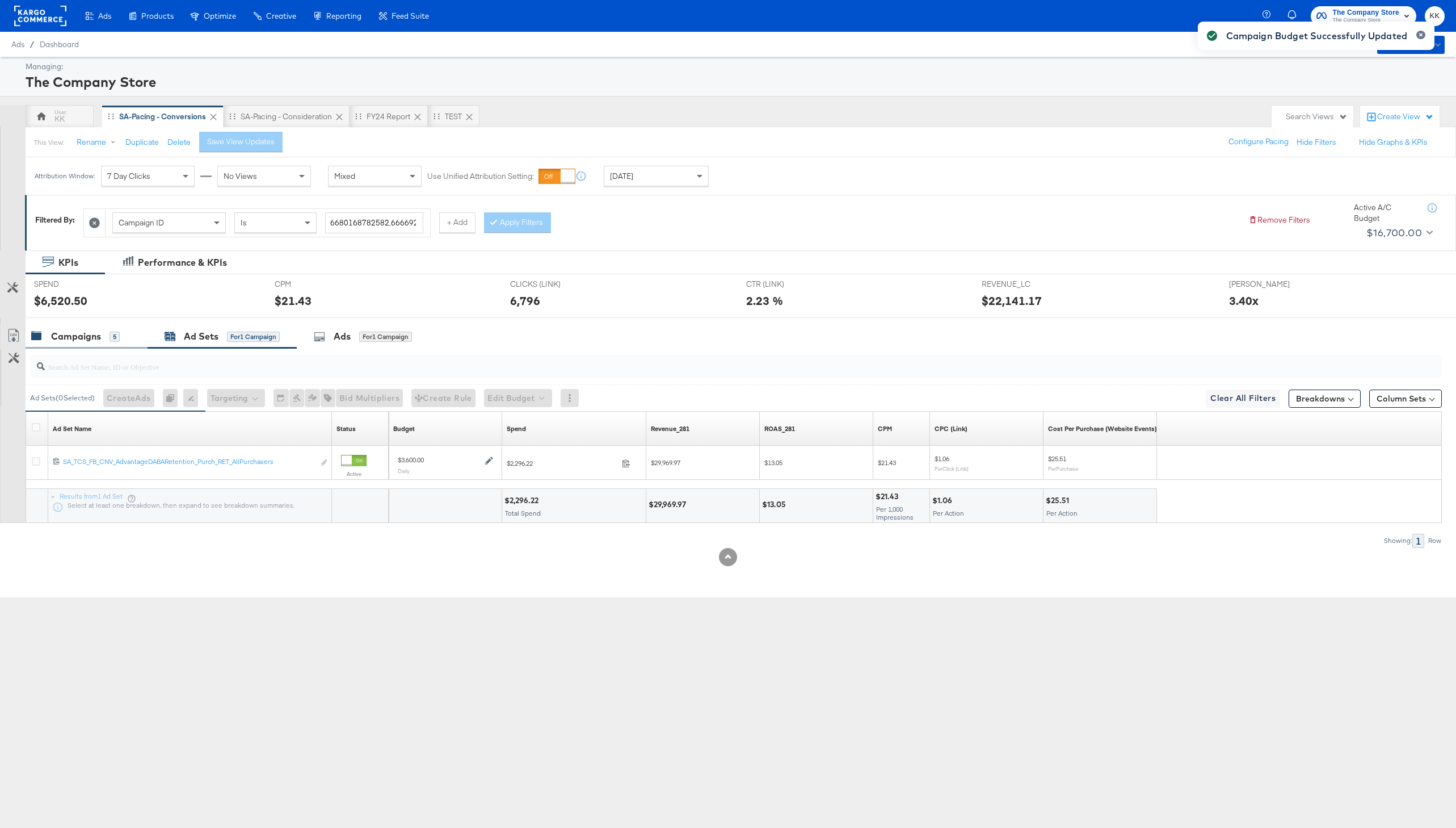
click at [79, 334] on div "Campaigns" at bounding box center [76, 336] width 50 height 13
